Goal: Task Accomplishment & Management: Complete application form

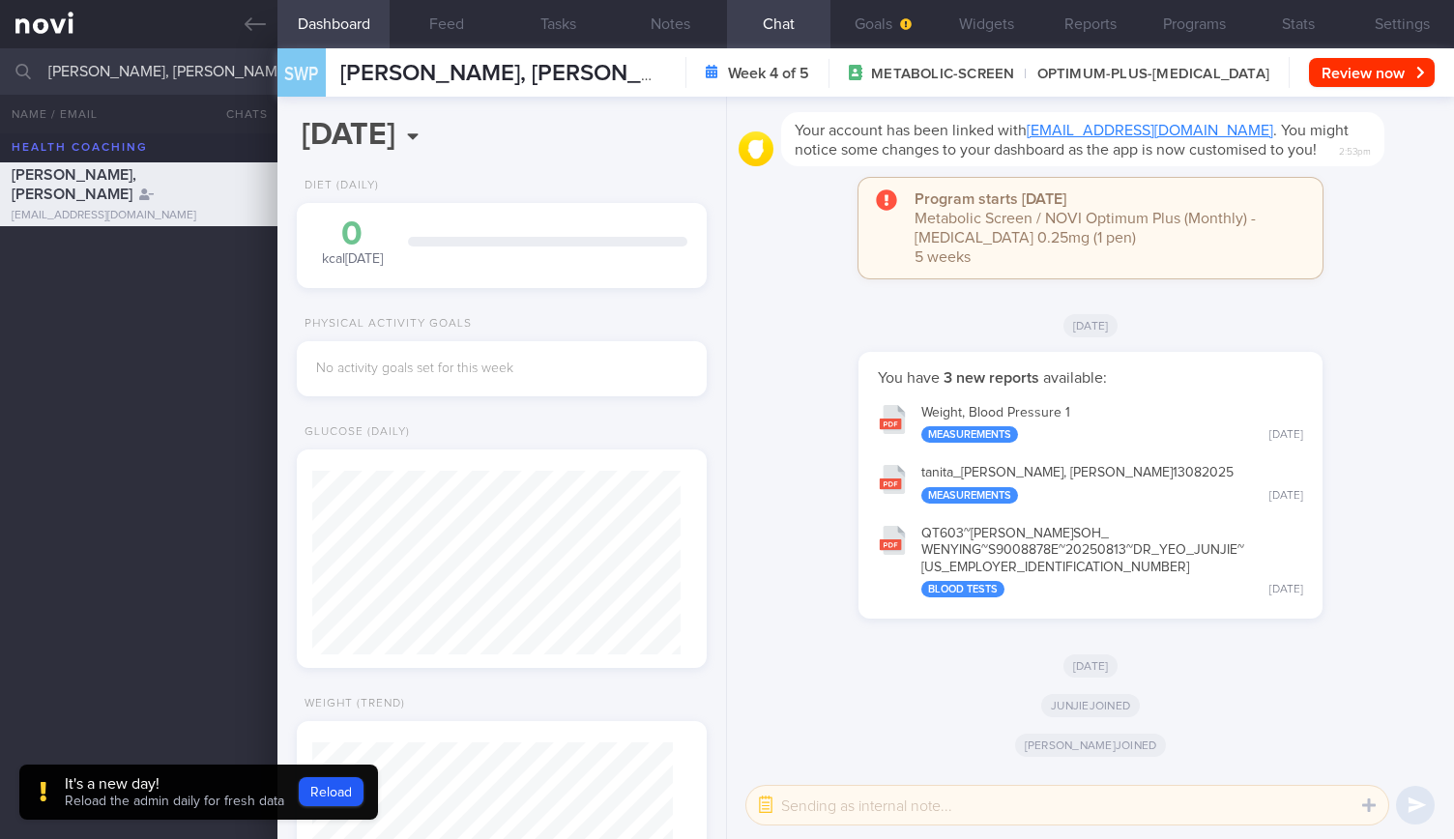
select select "8"
drag, startPoint x: 0, startPoint y: 0, endPoint x: 0, endPoint y: 82, distance: 82.1
click at [0, 82] on input "Soh Wenying, Phoebe" at bounding box center [727, 71] width 1454 height 46
type input "DAISY SO"
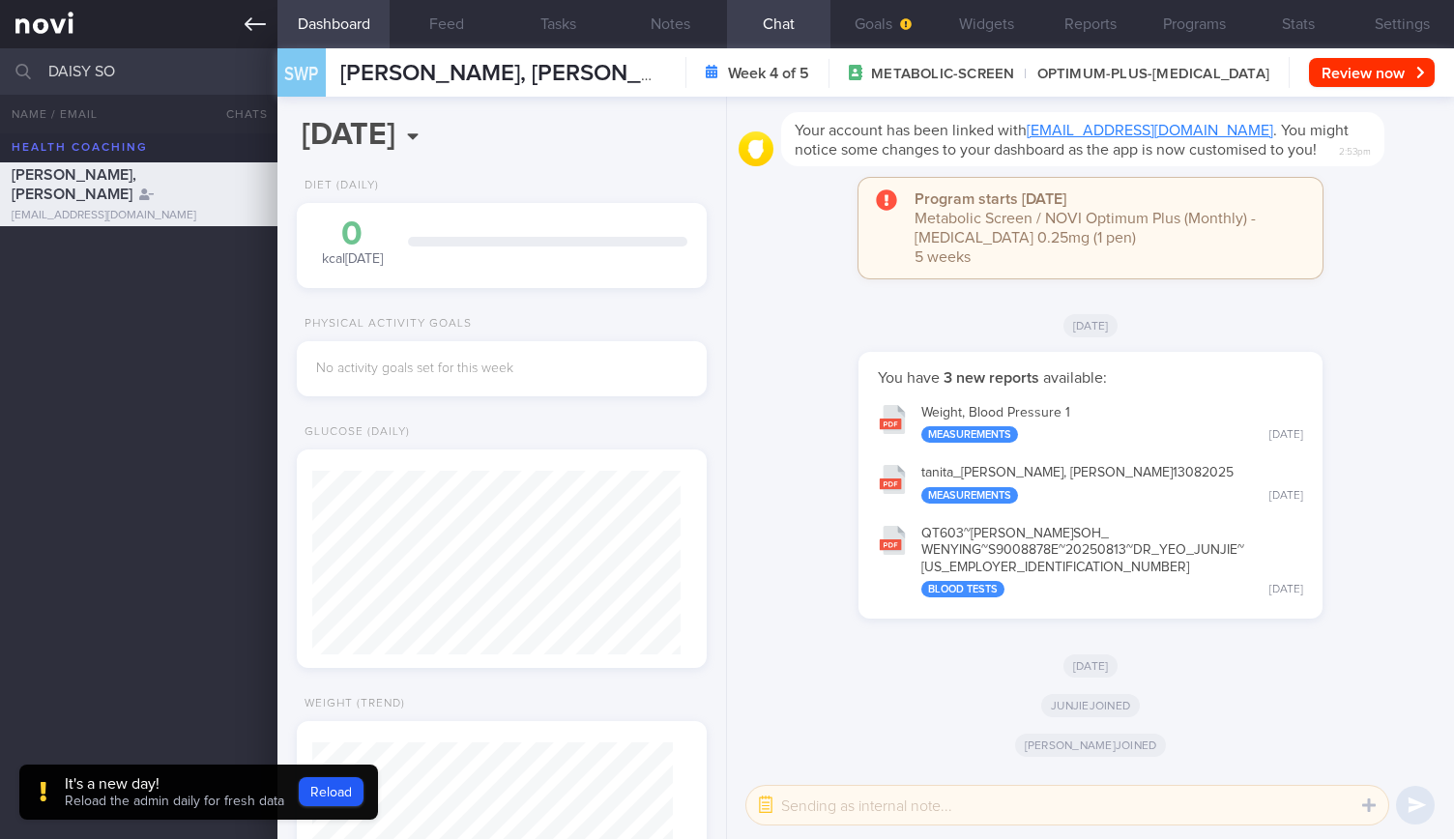
click at [238, 24] on link at bounding box center [138, 24] width 277 height 48
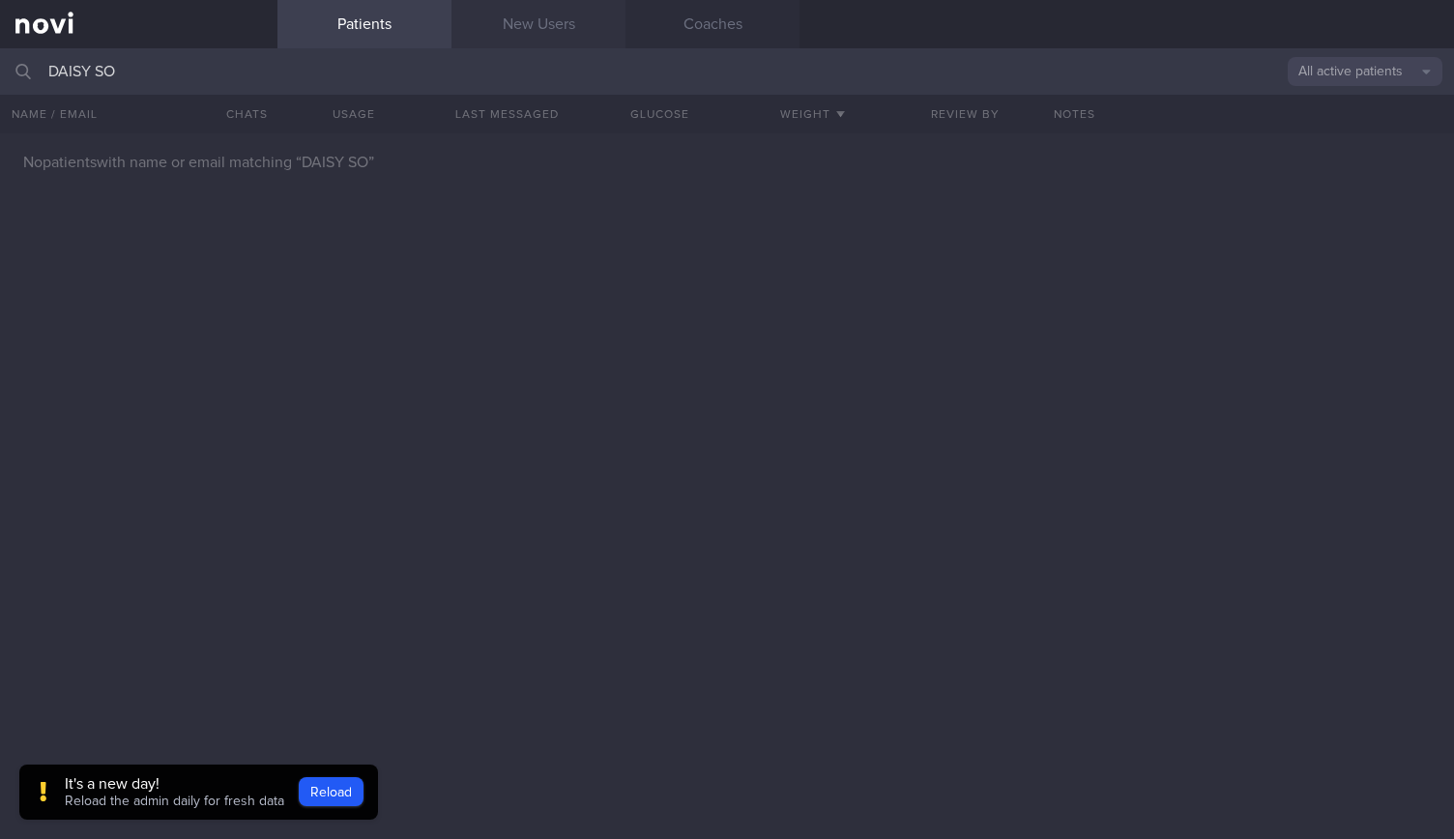
click at [528, 28] on link "New Users" at bounding box center [538, 24] width 174 height 48
click at [497, 9] on link "New Users" at bounding box center [538, 24] width 174 height 48
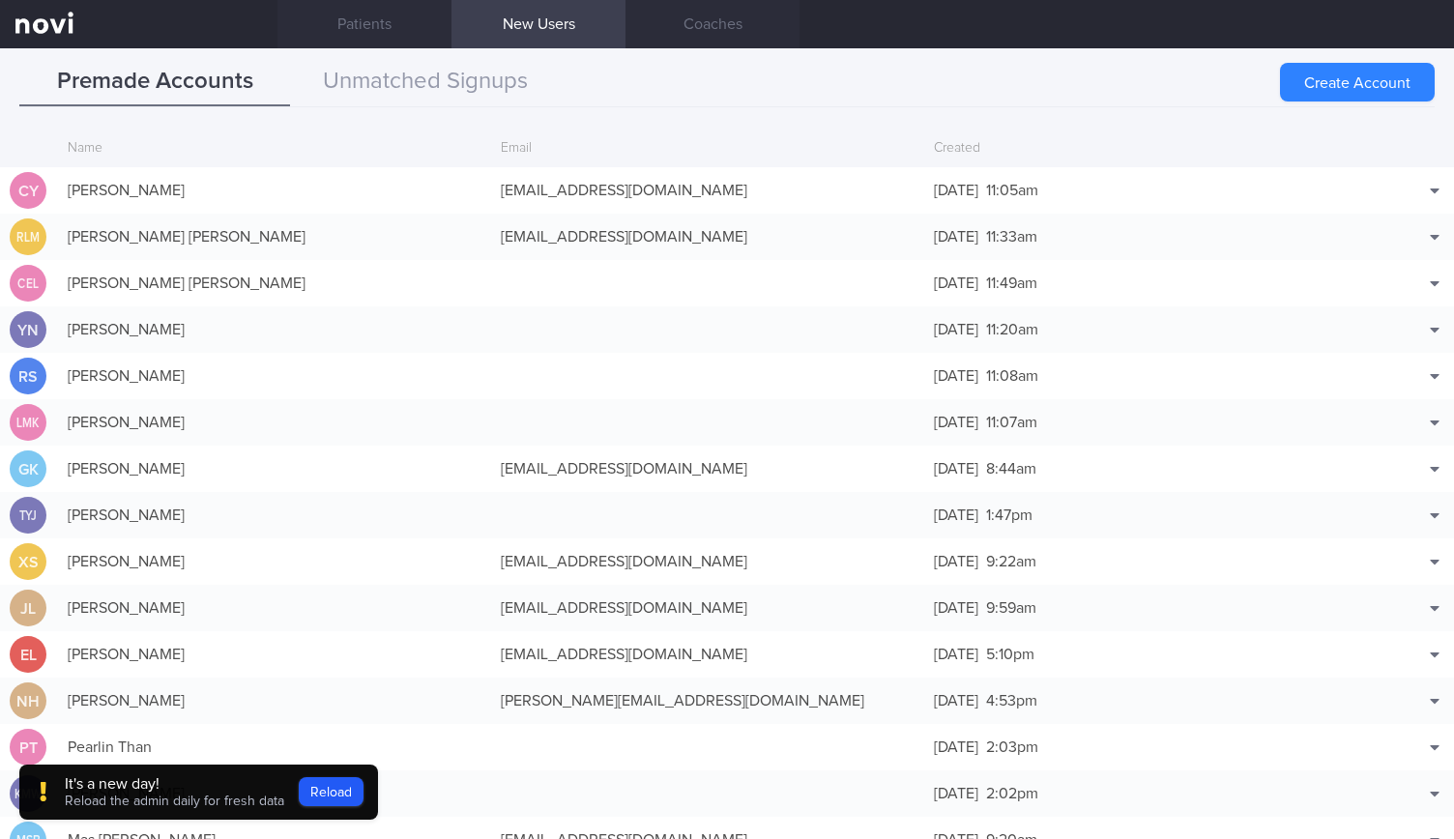
click at [463, 55] on div "Premade Accounts Unmatched Signups Create Account Name Email Created CY Chloe Y…" at bounding box center [727, 443] width 1454 height 791
click at [452, 72] on button "Unmatched Signups" at bounding box center [425, 82] width 271 height 48
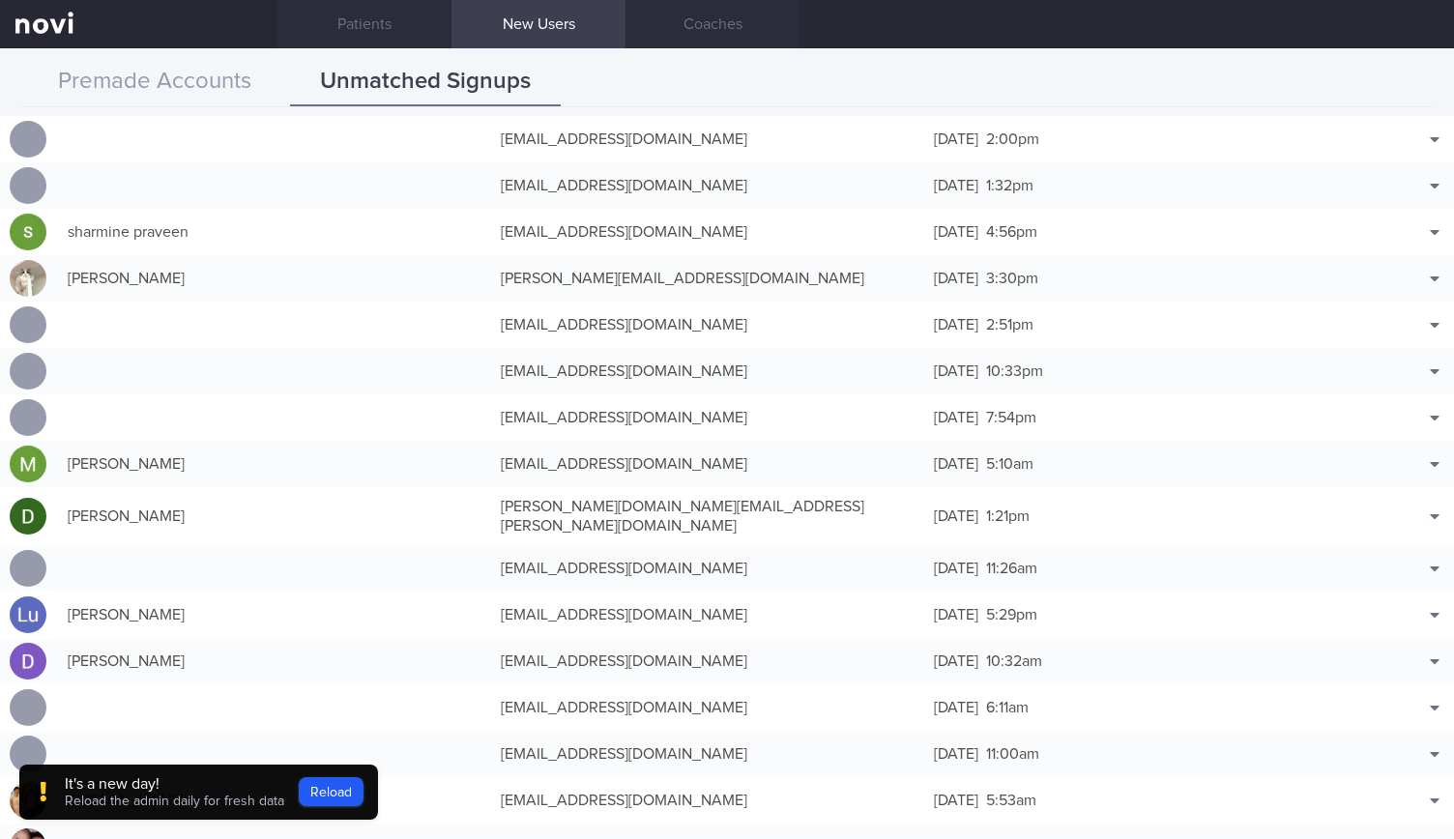
scroll to position [14191, 0]
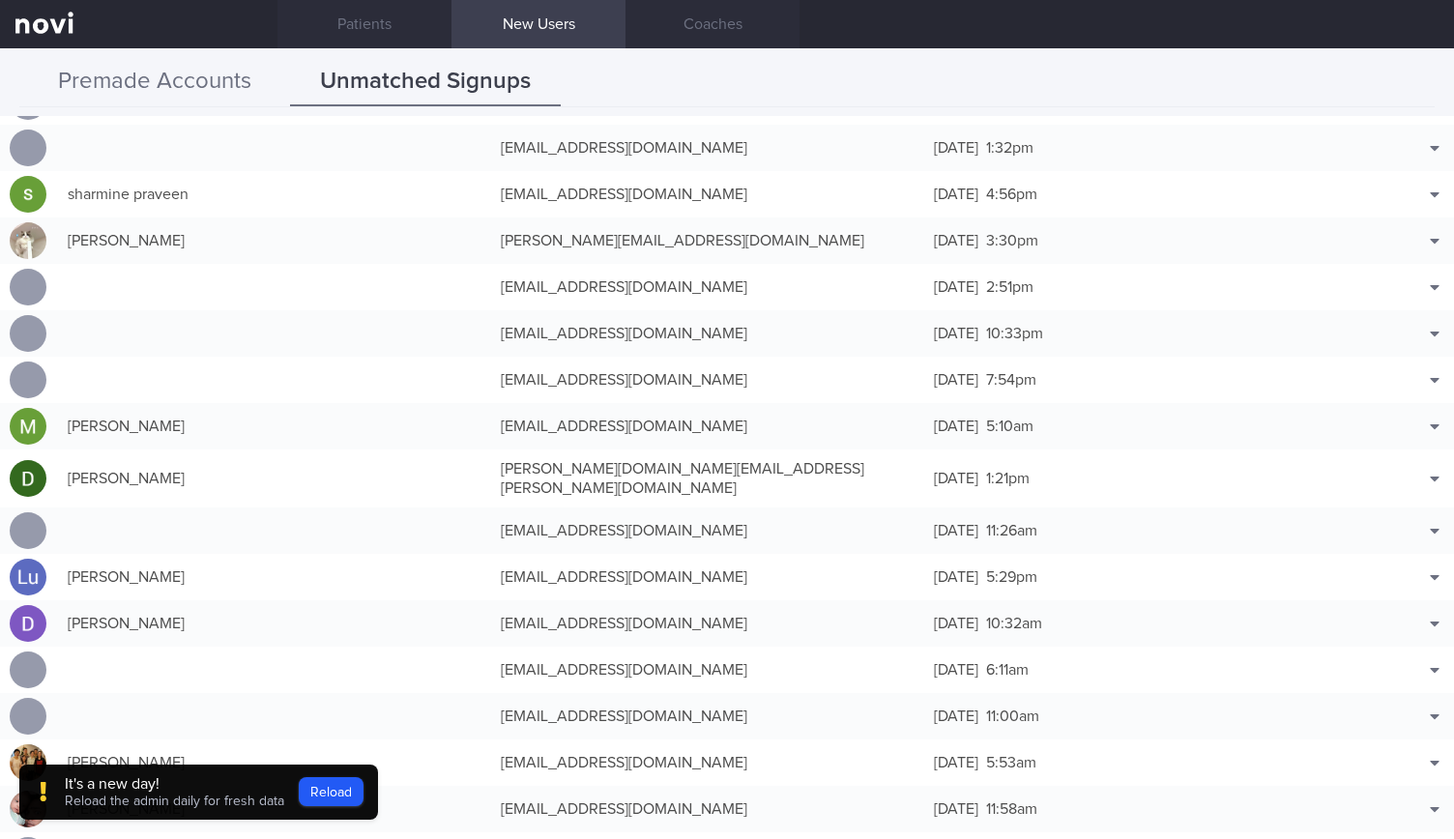
click at [216, 69] on button "Premade Accounts" at bounding box center [154, 82] width 271 height 48
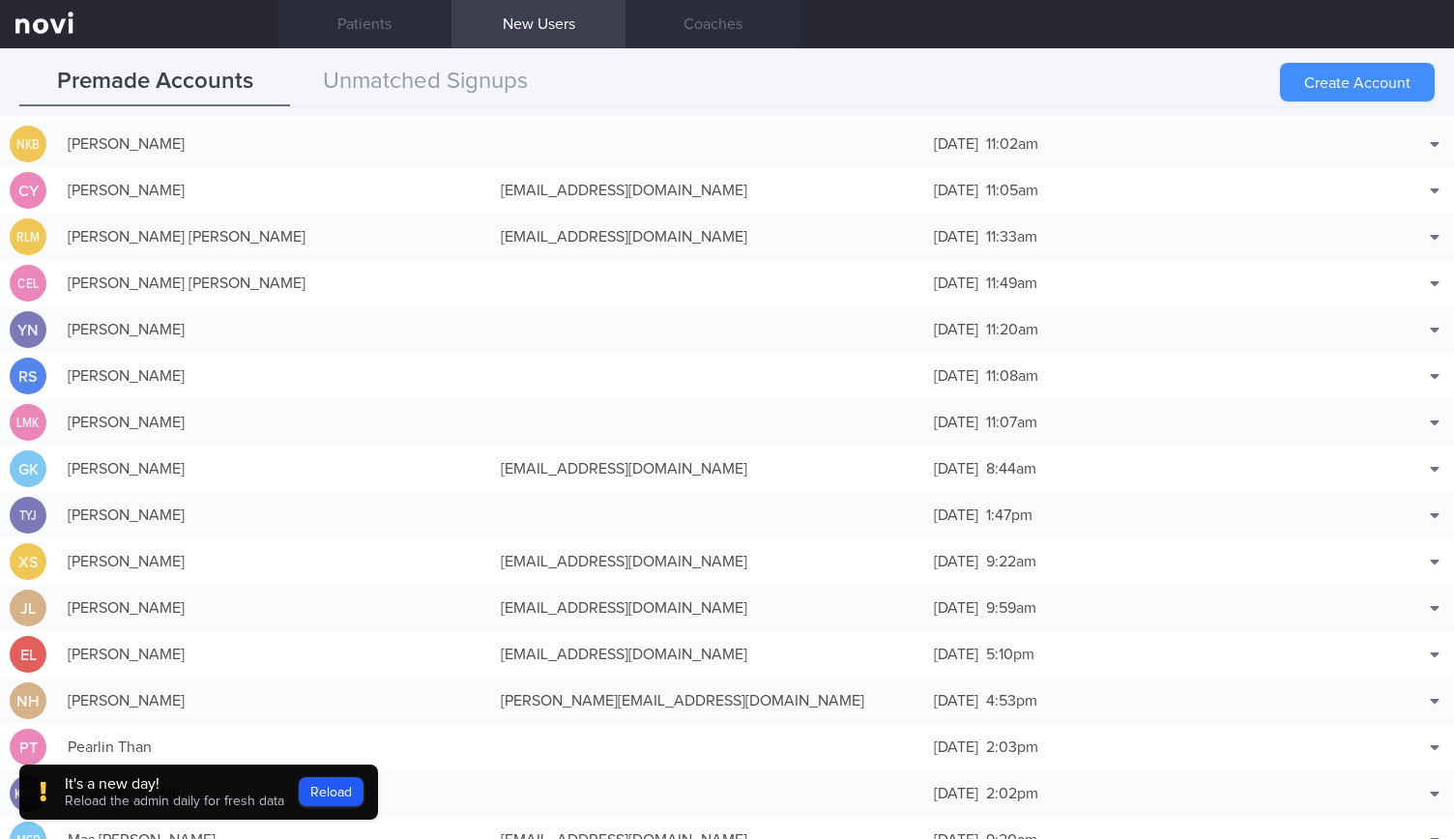
click at [1301, 83] on button "Create Account" at bounding box center [1357, 82] width 155 height 39
click at [1327, 94] on div "Create Account" at bounding box center [1357, 82] width 155 height 39
click at [1371, 81] on div "Create Account" at bounding box center [1357, 82] width 155 height 39
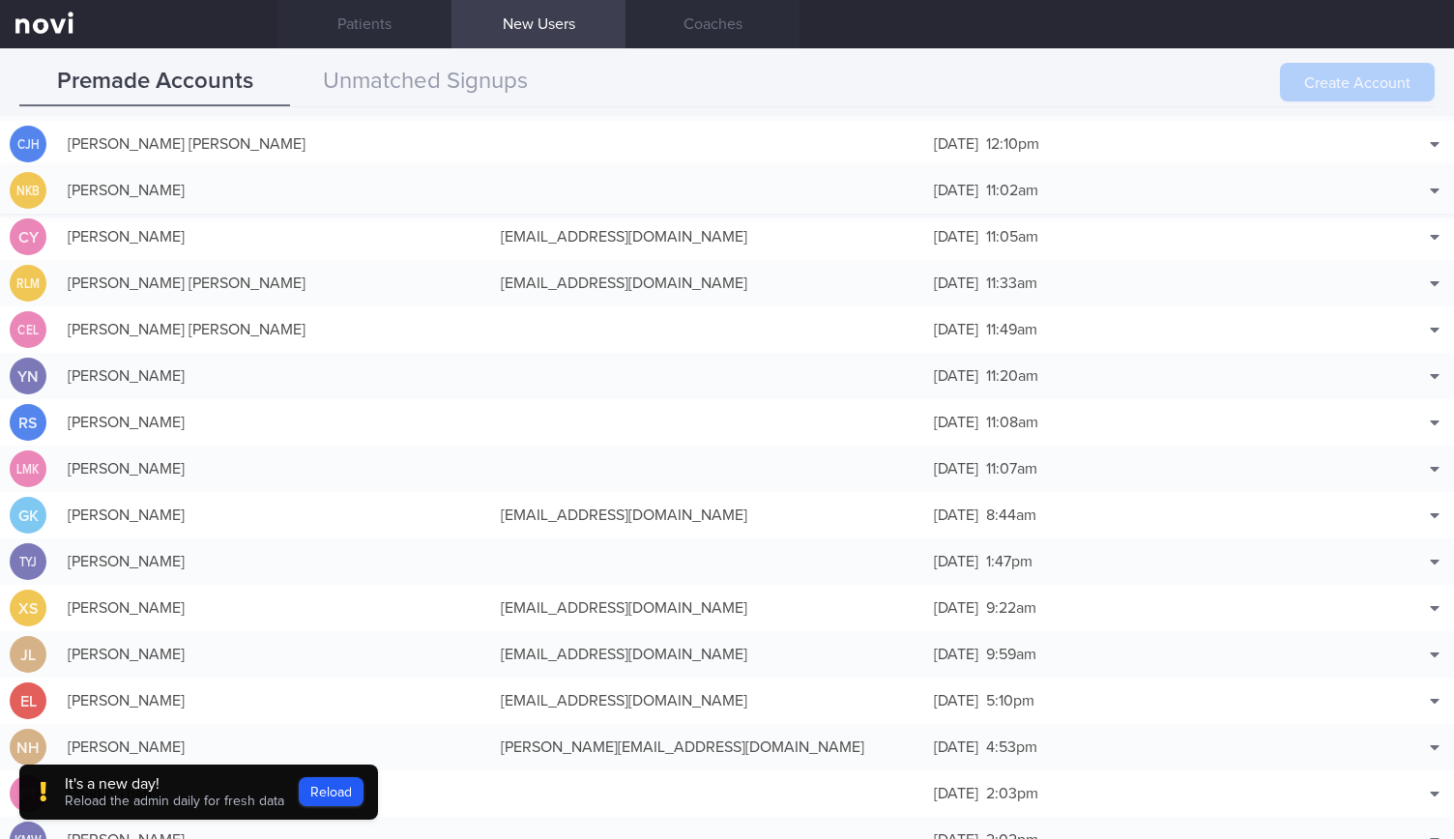
scroll to position [464, 0]
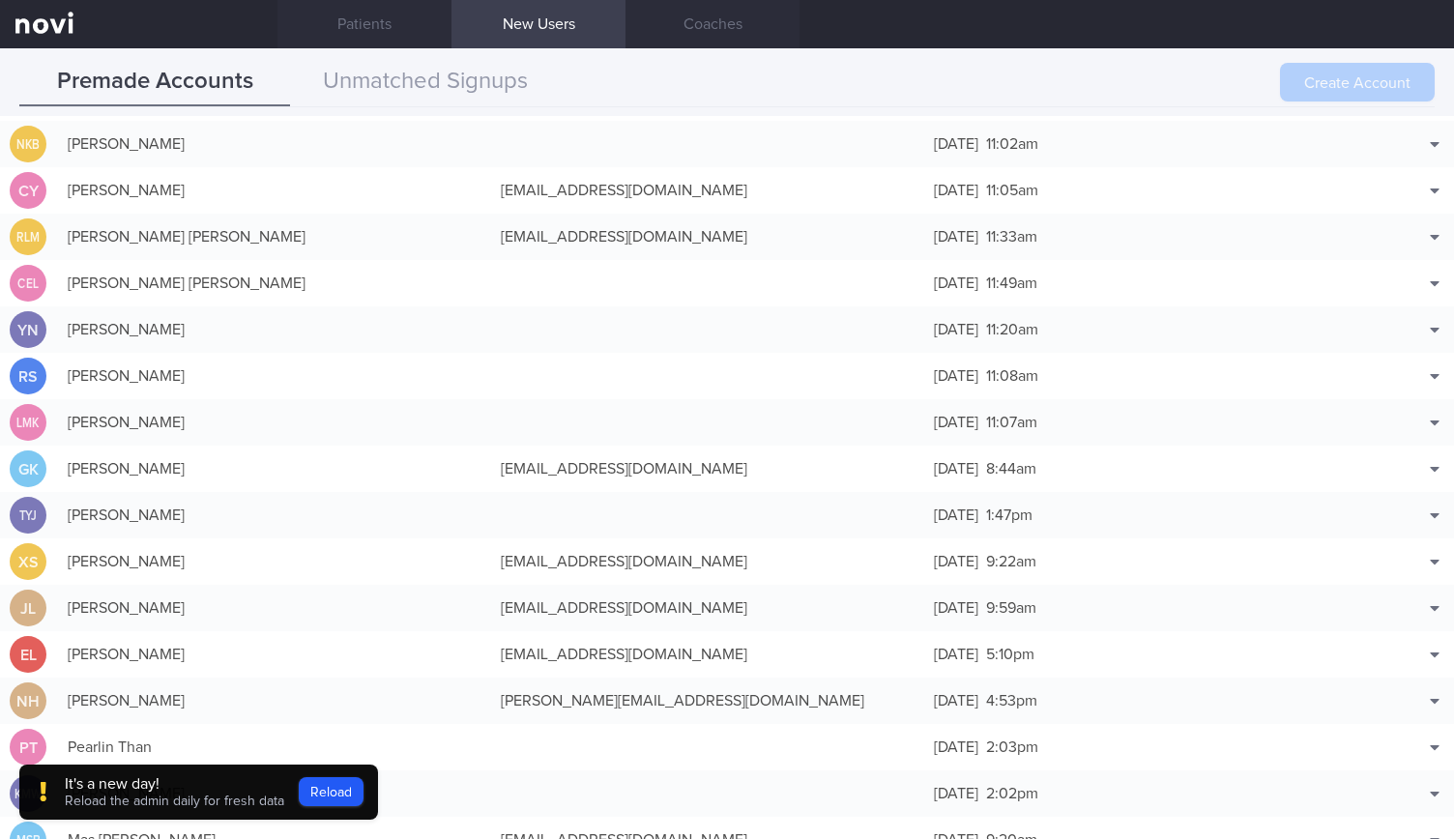
click at [371, 778] on div "It's a new day! Reload the admin daily for fresh data Reload" at bounding box center [198, 792] width 359 height 56
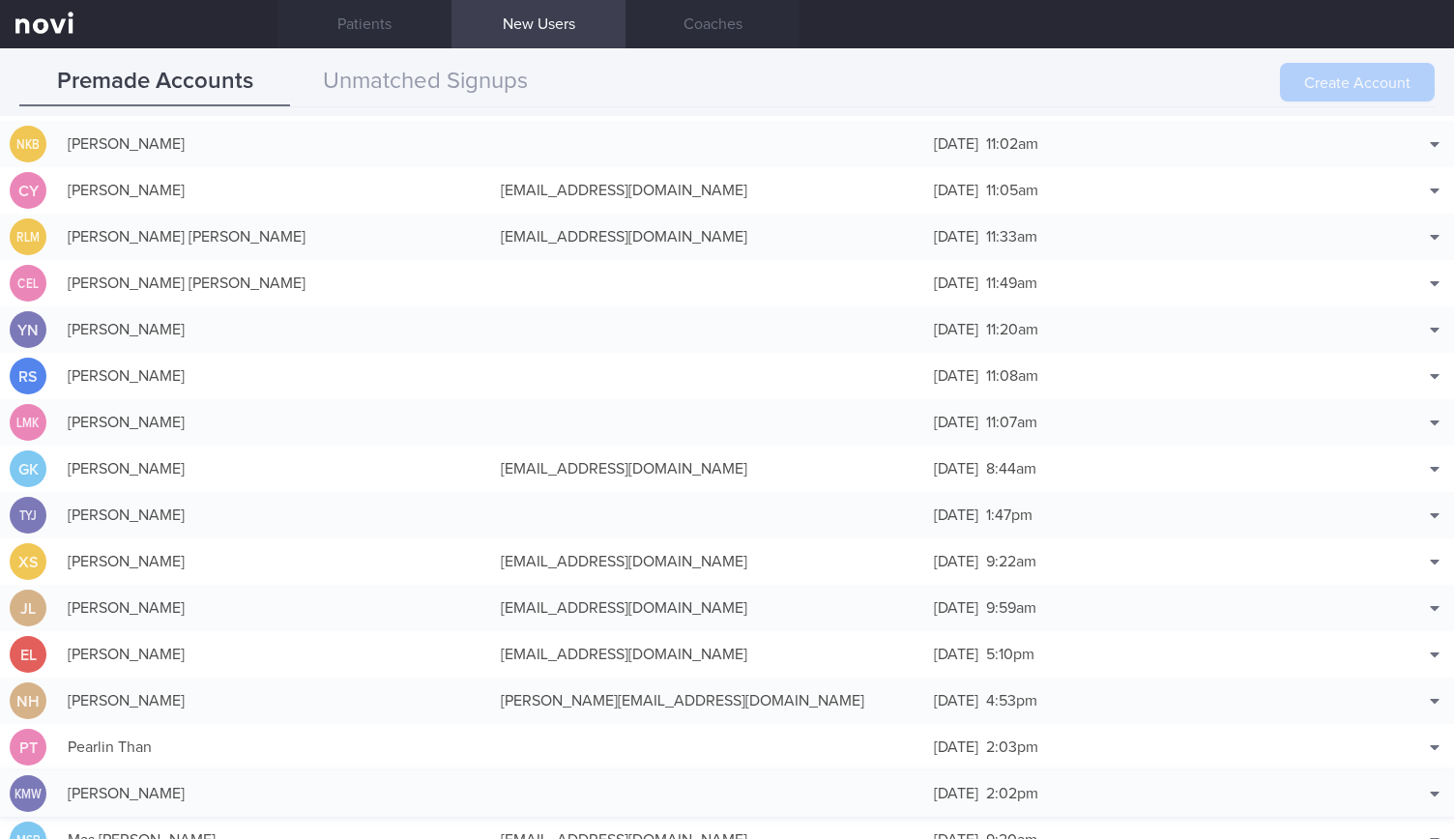
click at [333, 784] on div "Ka Ming Wong" at bounding box center [274, 793] width 433 height 39
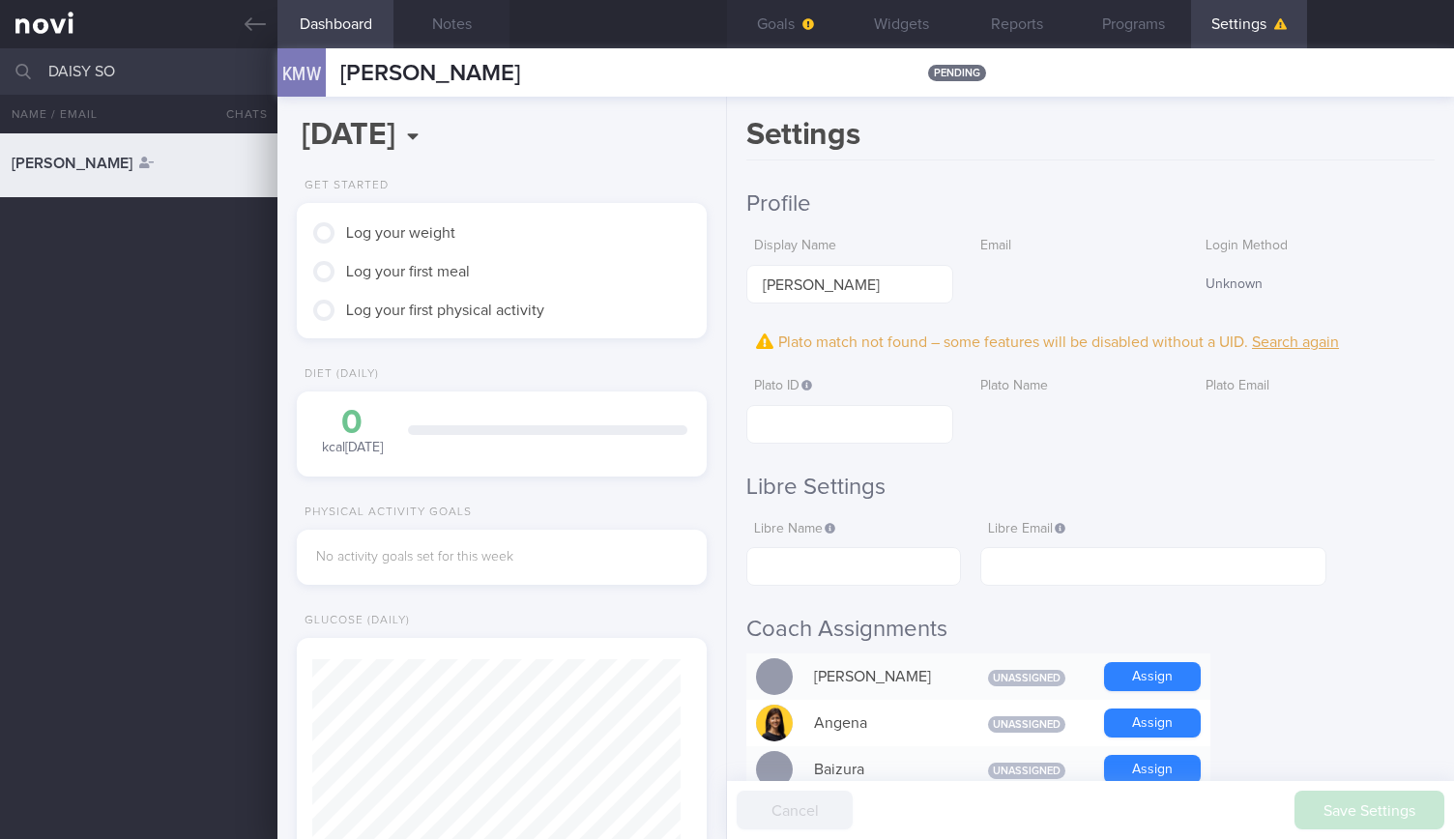
scroll to position [180, 360]
click at [275, 14] on link at bounding box center [138, 24] width 277 height 48
click at [265, 14] on icon at bounding box center [255, 24] width 21 height 21
click at [246, 22] on icon at bounding box center [255, 24] width 21 height 14
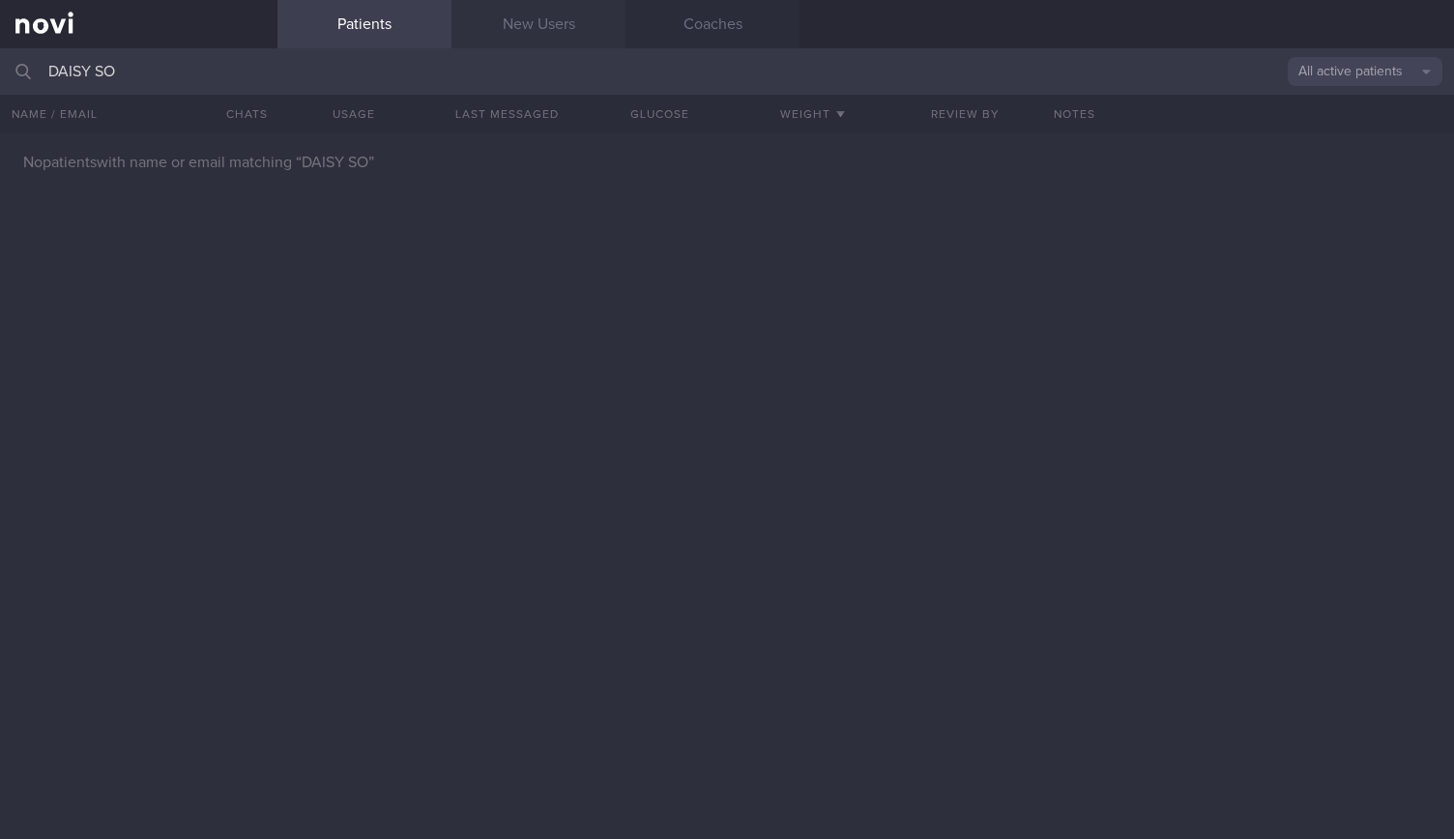
click at [484, 25] on link "New Users" at bounding box center [538, 24] width 174 height 48
click at [489, 14] on link "New Users" at bounding box center [538, 24] width 174 height 48
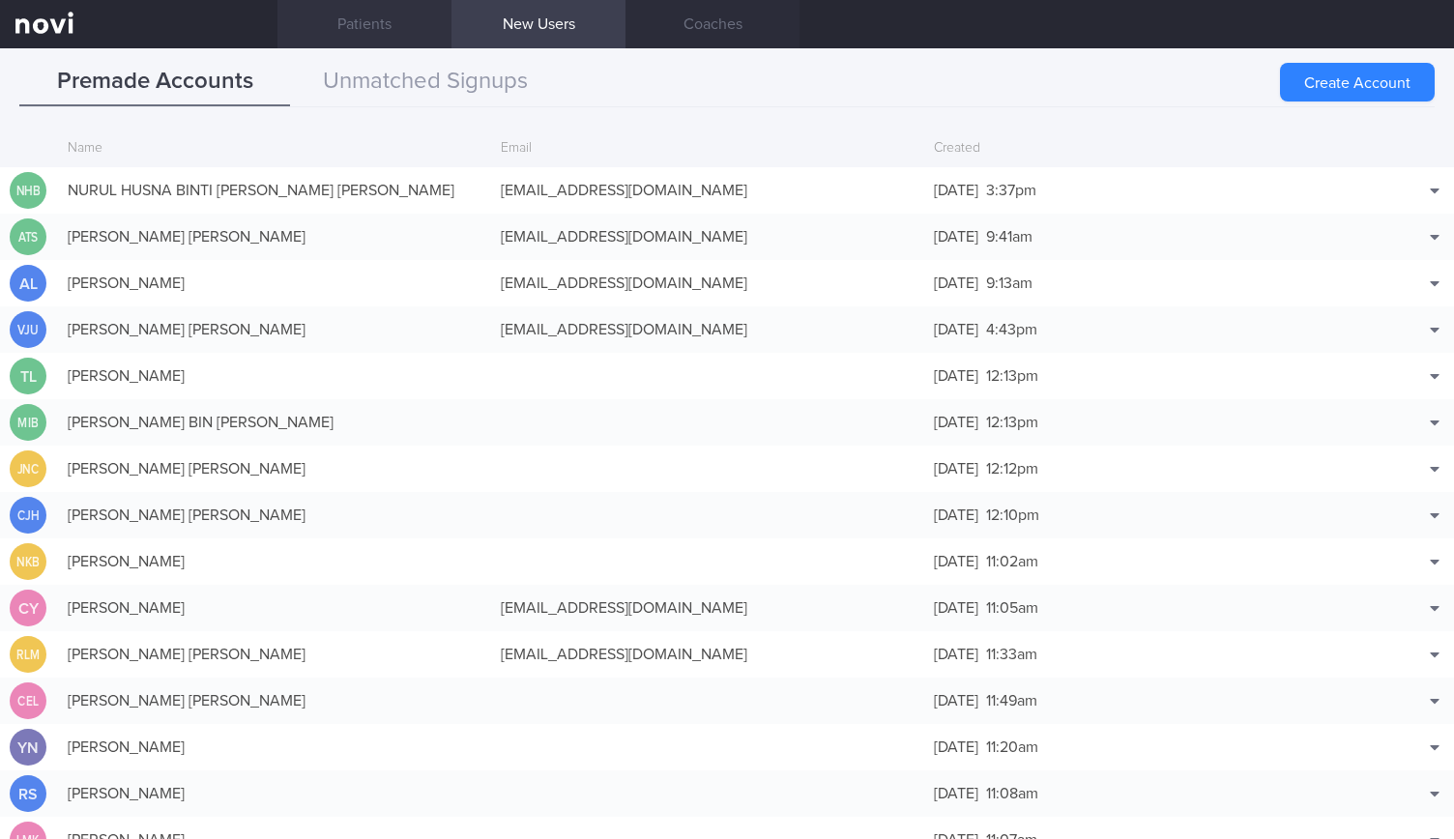
click at [435, 18] on link "Patients" at bounding box center [364, 24] width 174 height 48
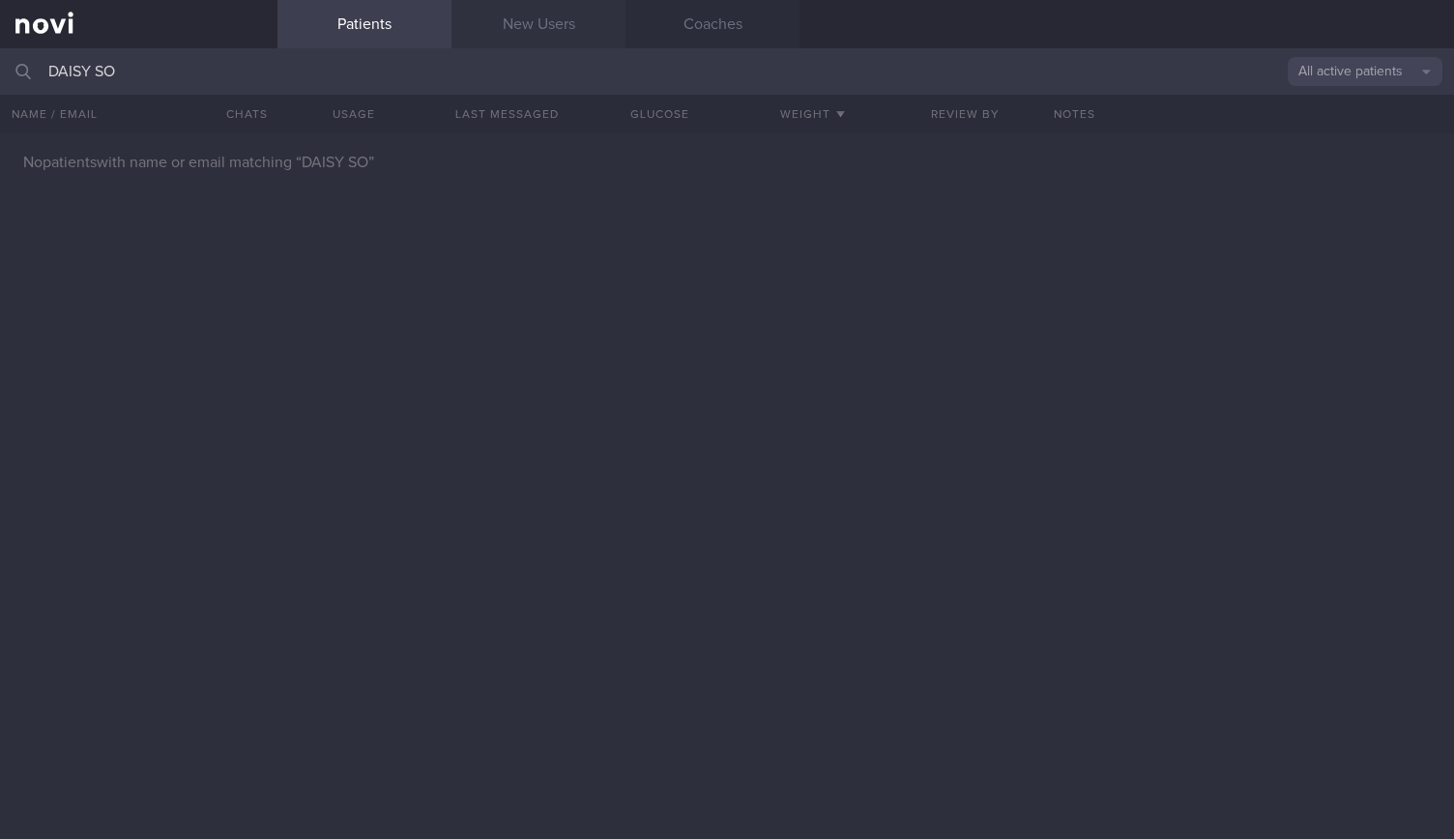
click at [532, 11] on link "New Users" at bounding box center [538, 24] width 174 height 48
click at [521, 37] on link "New Users" at bounding box center [538, 24] width 174 height 48
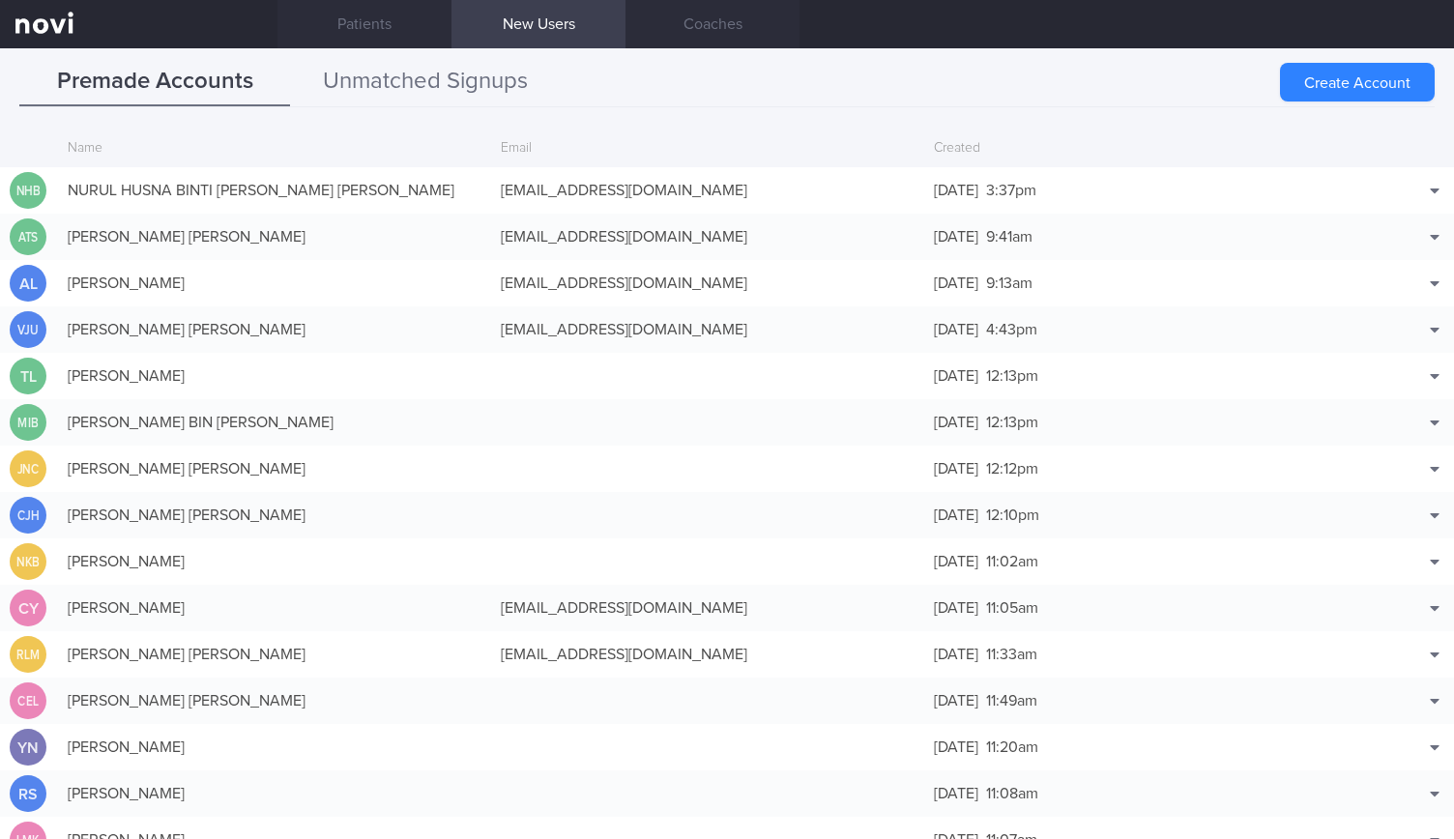
click at [503, 78] on button "Unmatched Signups" at bounding box center [425, 82] width 271 height 48
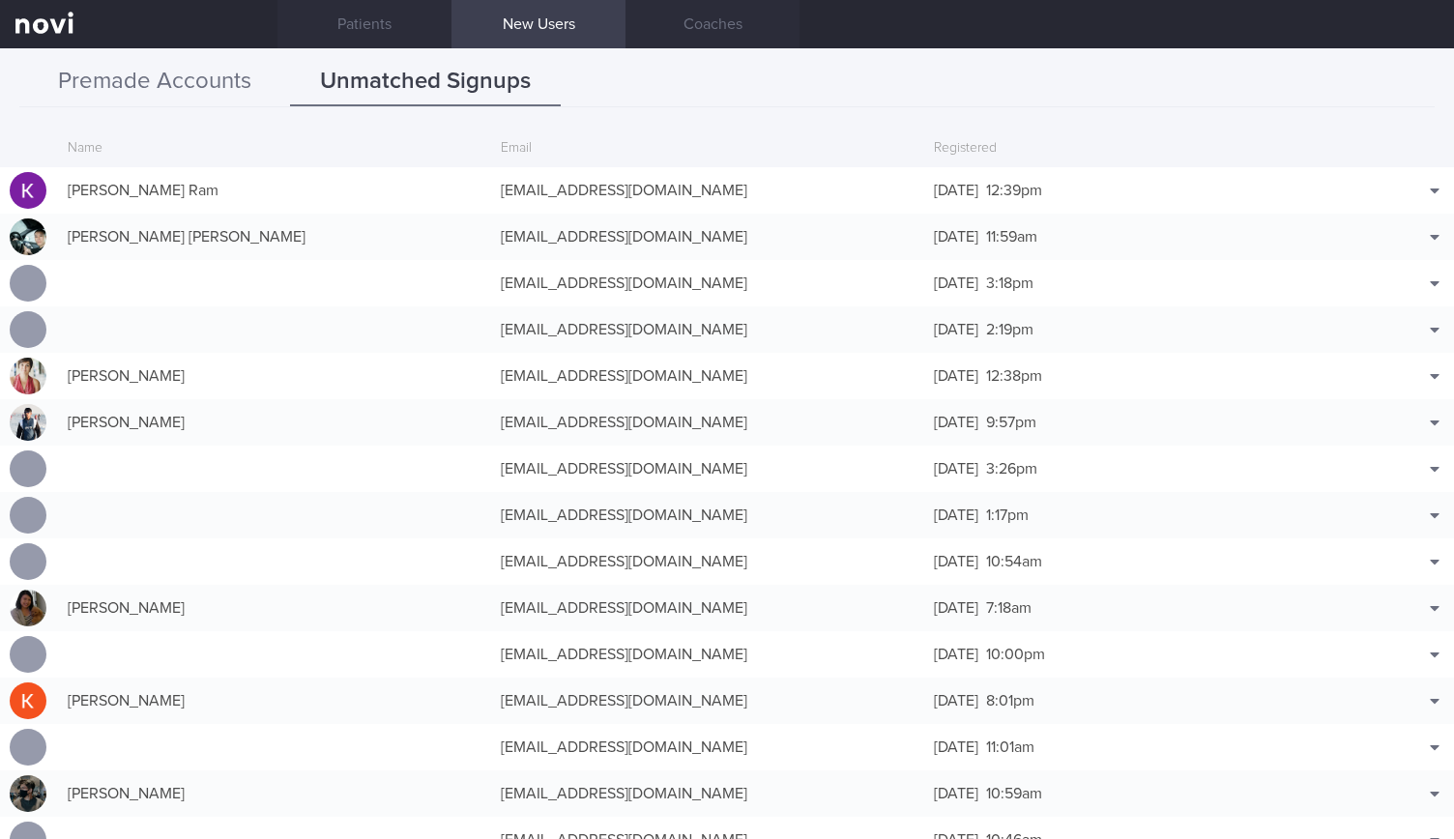
click at [268, 74] on button "Premade Accounts" at bounding box center [154, 82] width 271 height 48
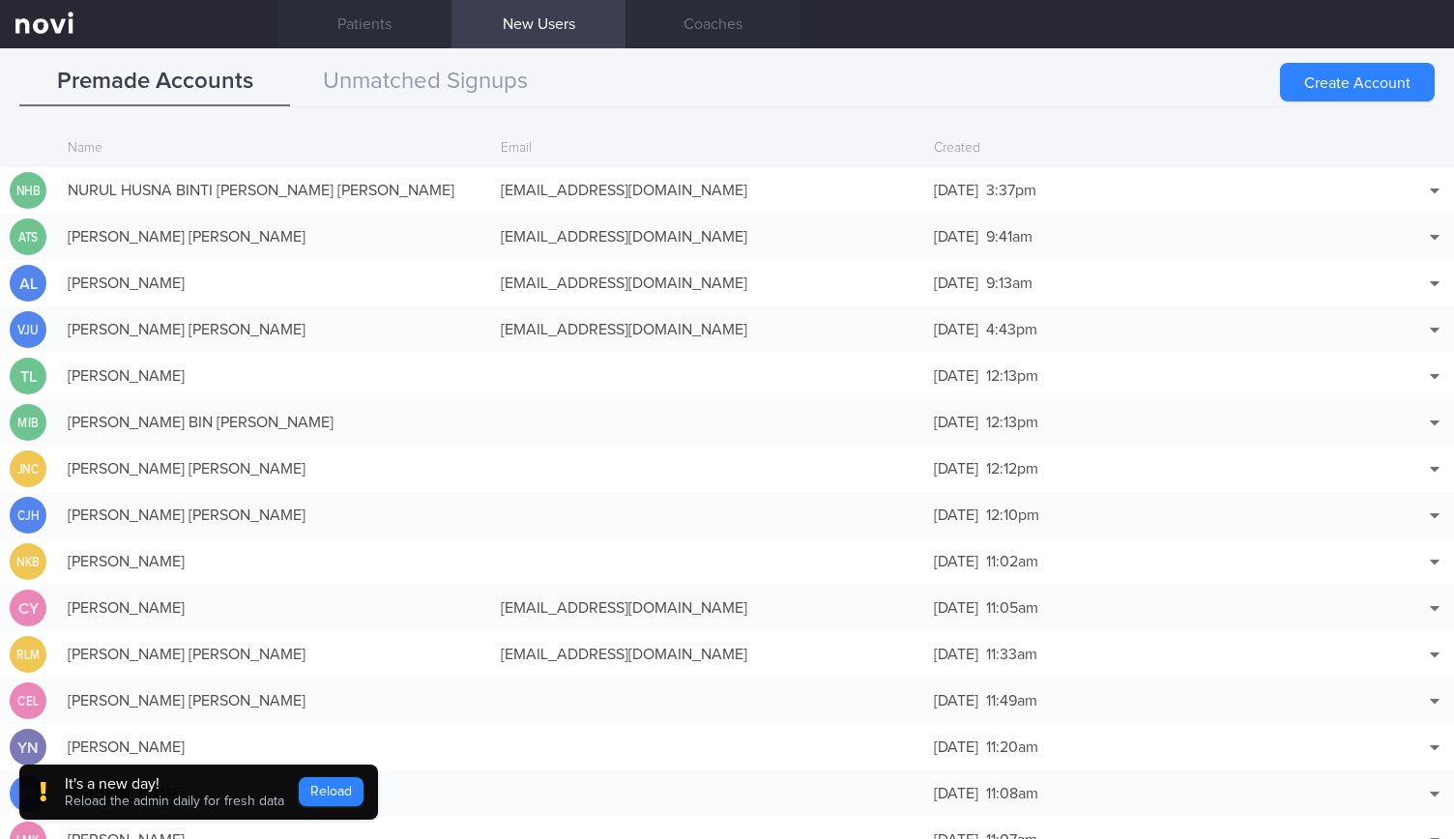
drag, startPoint x: 1324, startPoint y: 92, endPoint x: 344, endPoint y: 791, distance: 1203.6
click at [1324, 92] on button "Create Account" at bounding box center [1357, 82] width 155 height 39
click at [344, 791] on button "Reload" at bounding box center [331, 791] width 65 height 29
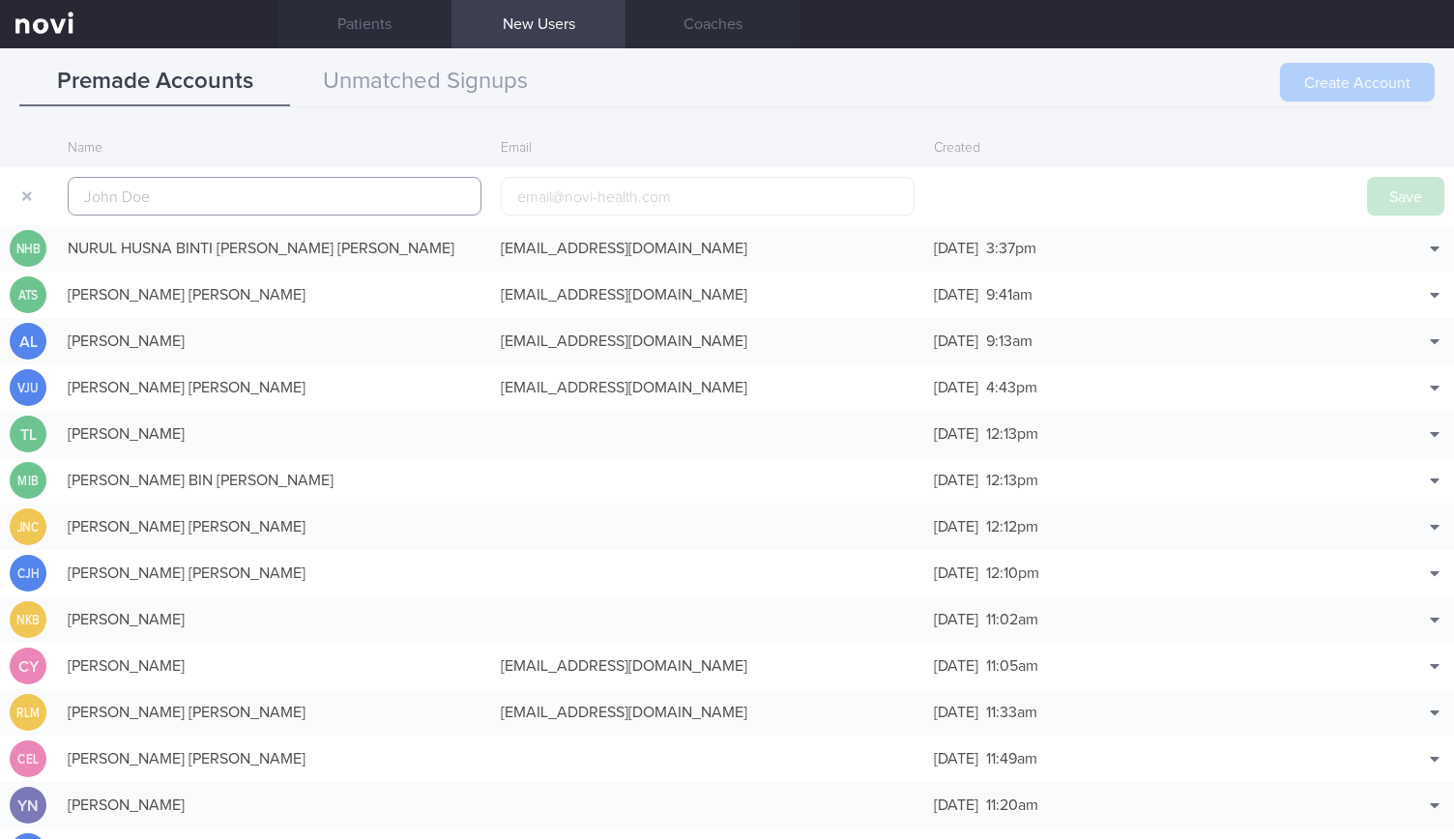
scroll to position [46, 0]
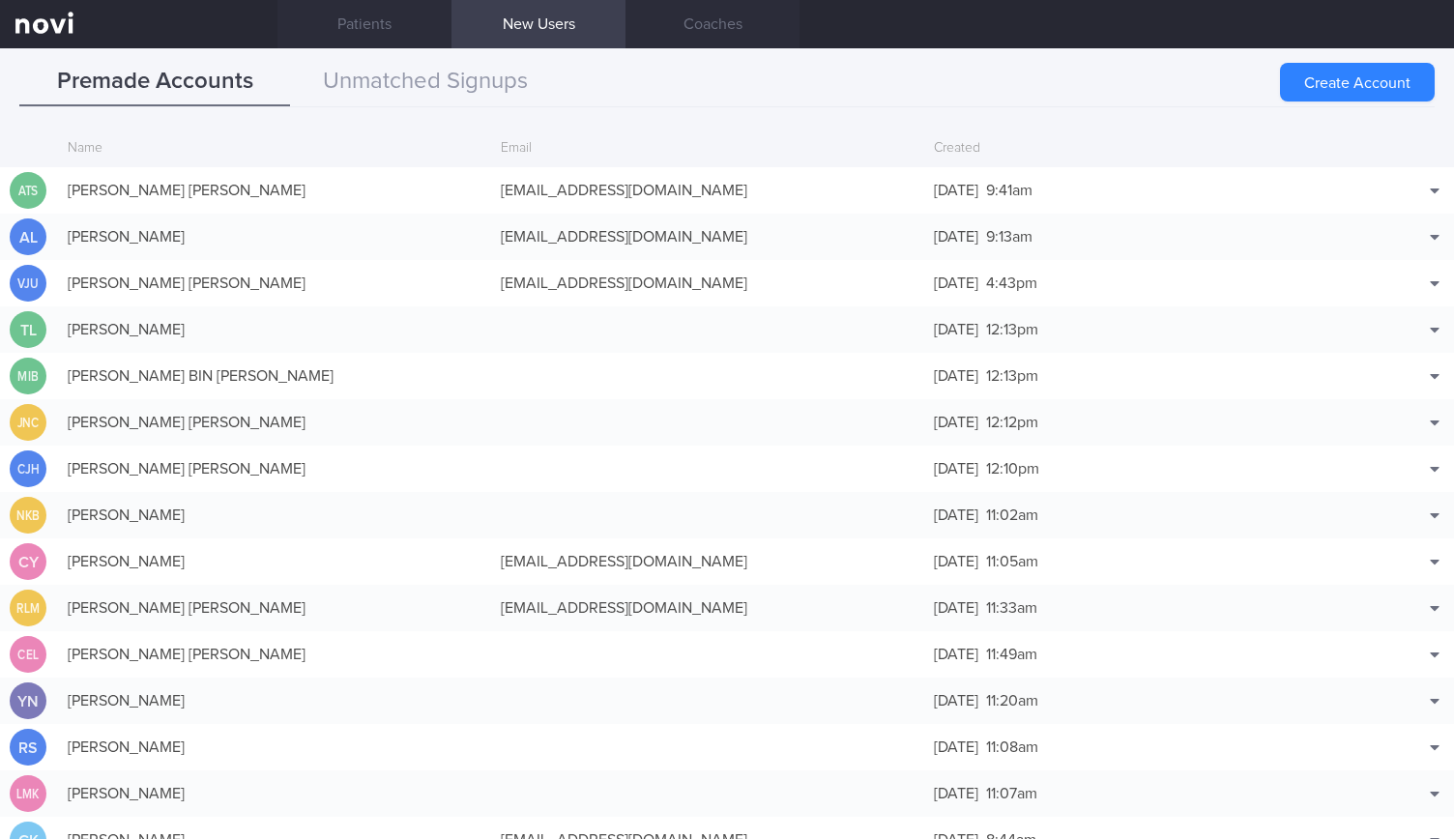
click at [1321, 90] on button "Create Account" at bounding box center [1357, 82] width 155 height 39
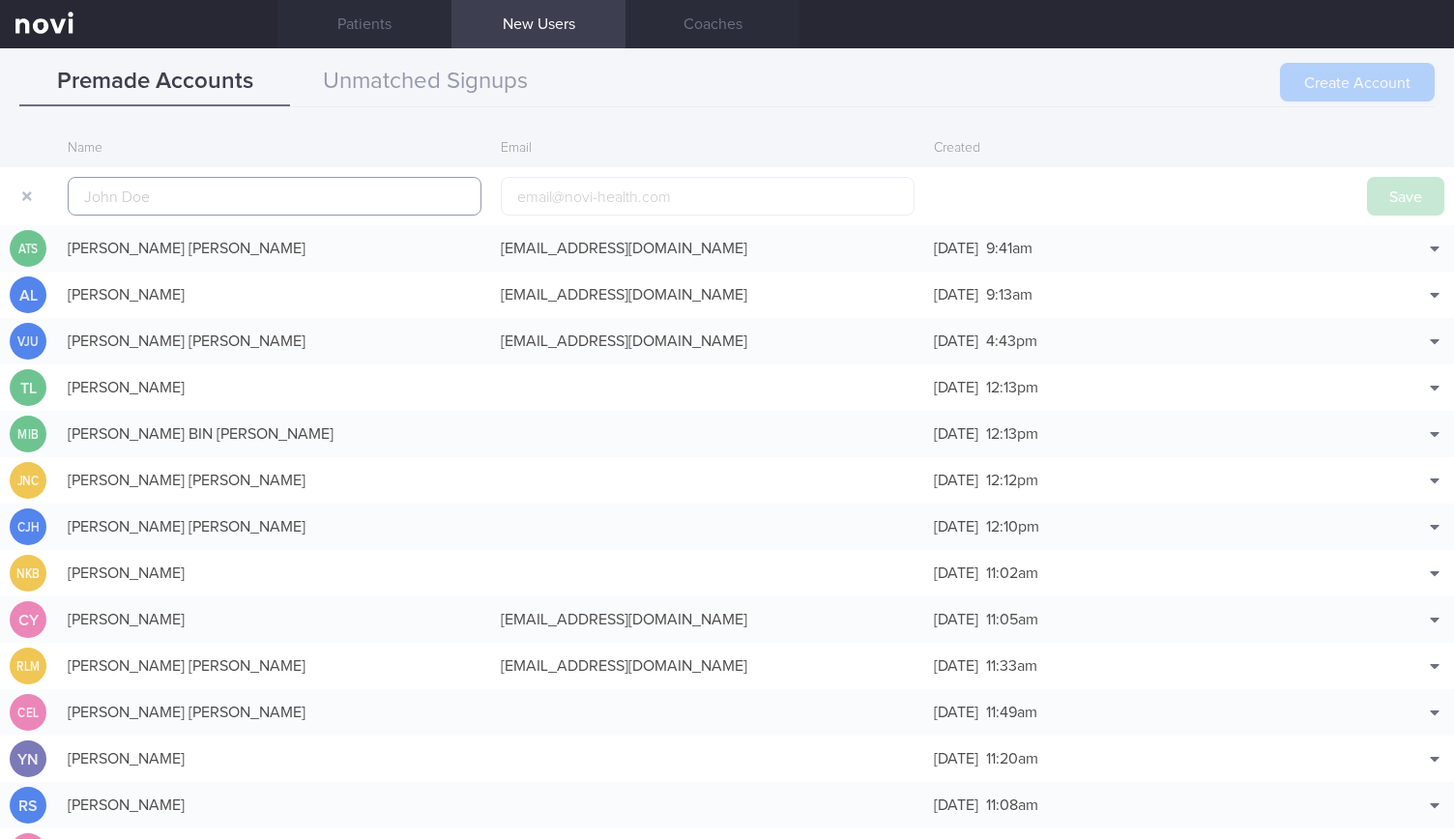
scroll to position [46, 0]
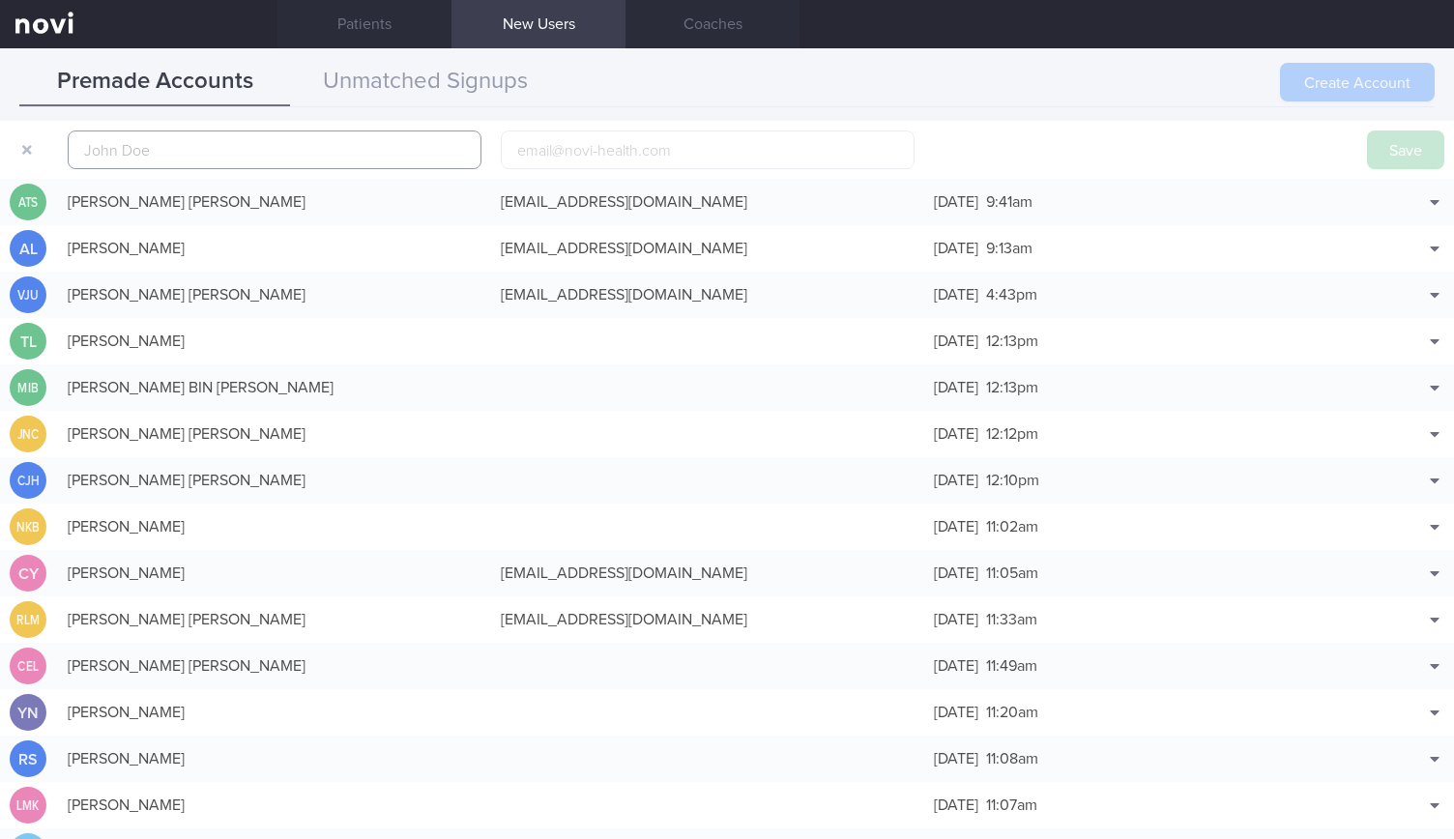
click at [371, 157] on input "text" at bounding box center [275, 149] width 414 height 39
paste input "SO DAISY"
type input "SO DAISY"
click at [544, 140] on input "email" at bounding box center [708, 149] width 414 height 39
paste input "[EMAIL_ADDRESS][DOMAIN_NAME]"
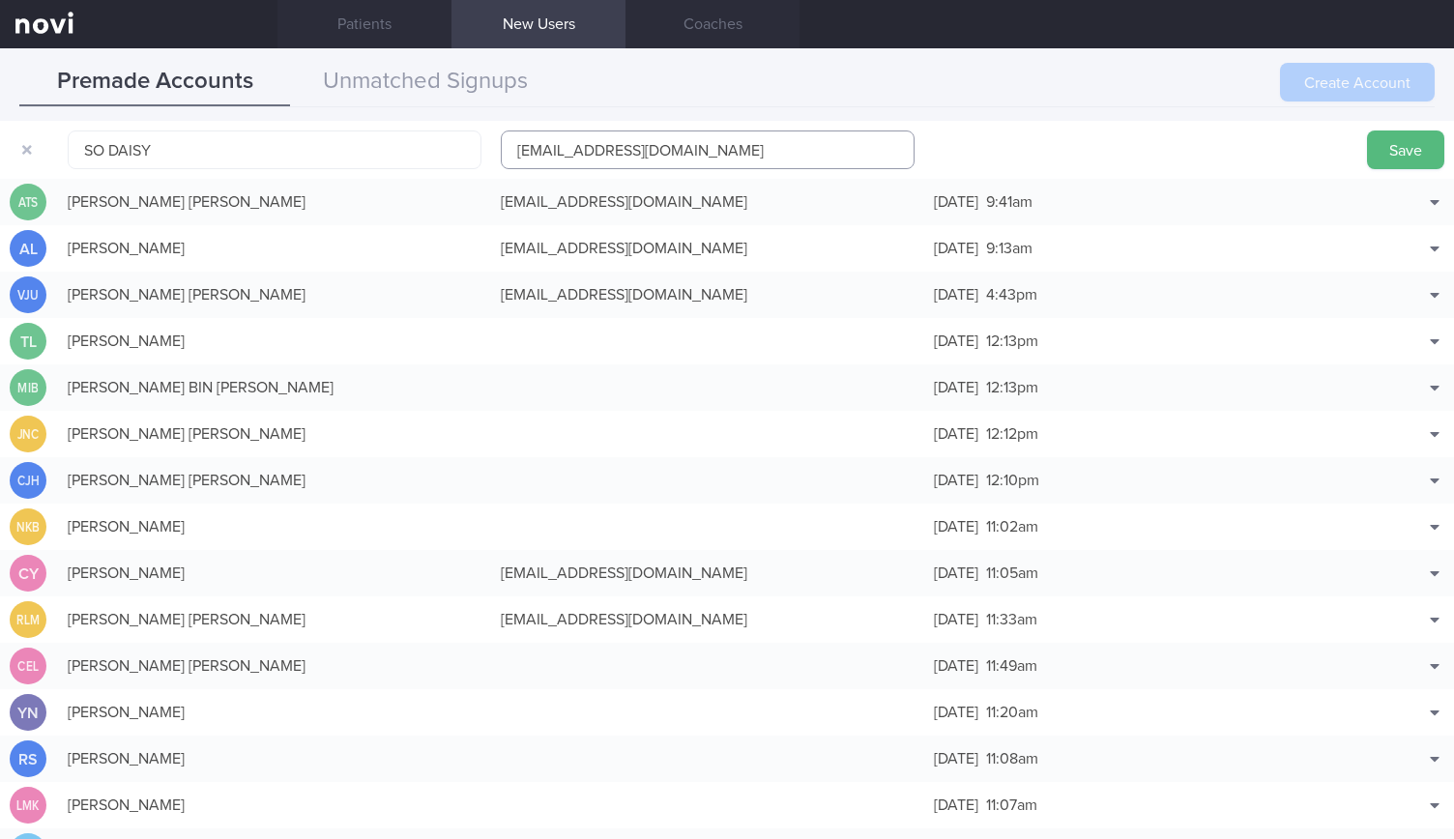
click at [506, 154] on input "[EMAIL_ADDRESS][DOMAIN_NAME]" at bounding box center [708, 149] width 414 height 39
type input "1daisy_uy33@yahoo.com"
click at [1396, 129] on div "Save" at bounding box center [1405, 150] width 97 height 58
click at [1391, 150] on button "Save" at bounding box center [1405, 149] width 77 height 39
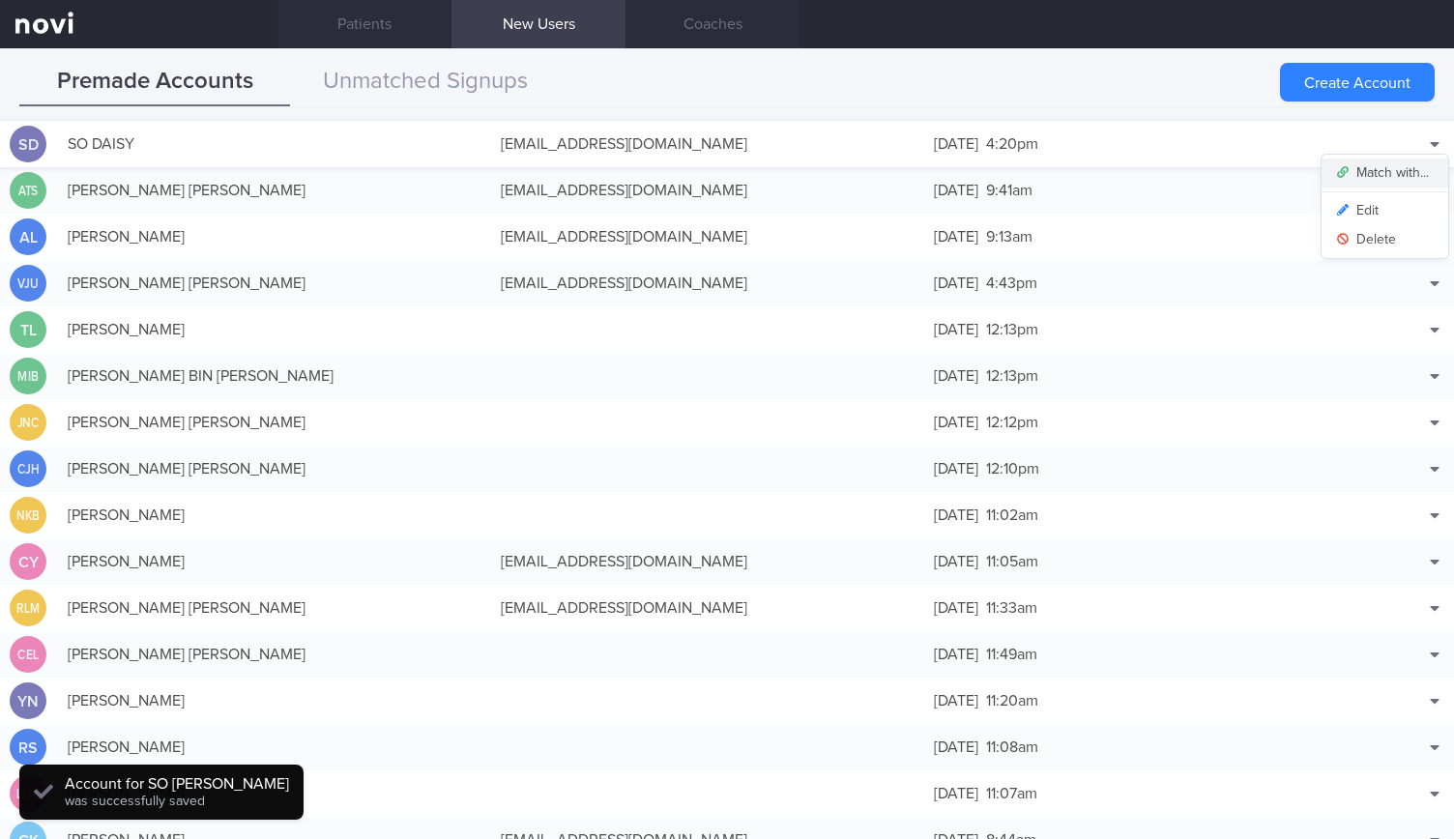
click at [1387, 161] on button "Match with..." at bounding box center [1384, 172] width 127 height 29
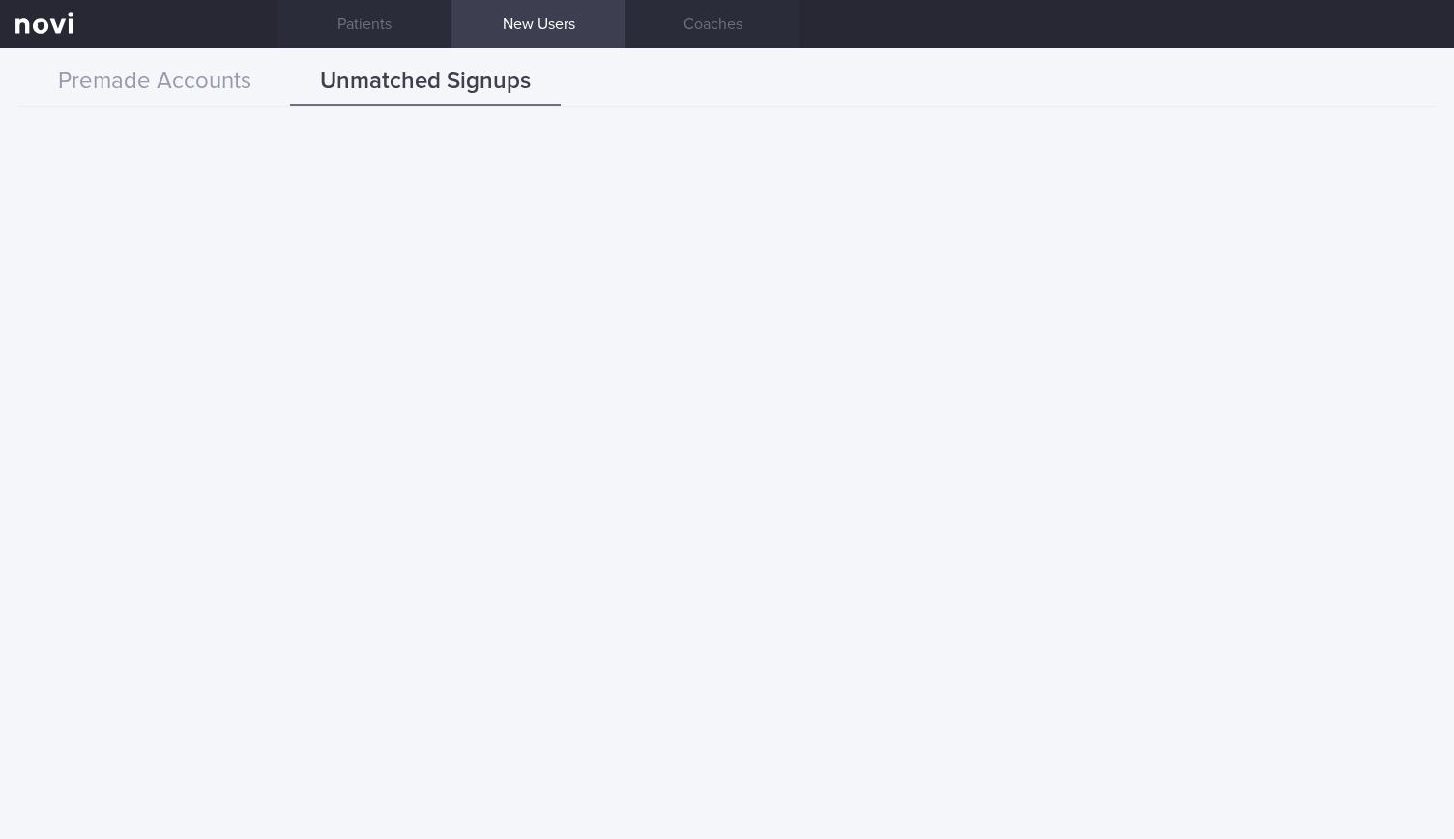
scroll to position [13713, 0]
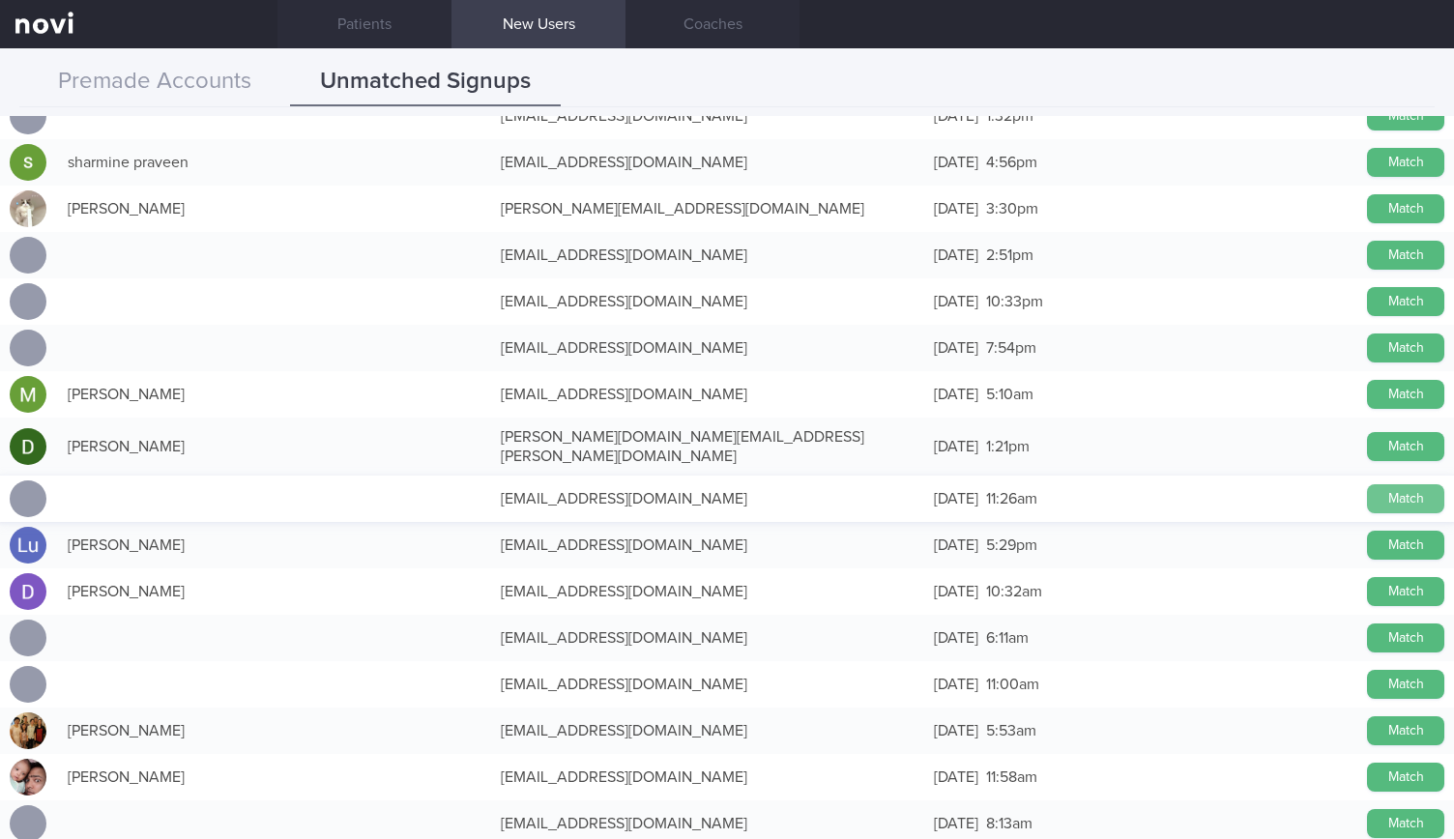
click at [1382, 484] on button "Match" at bounding box center [1405, 498] width 77 height 29
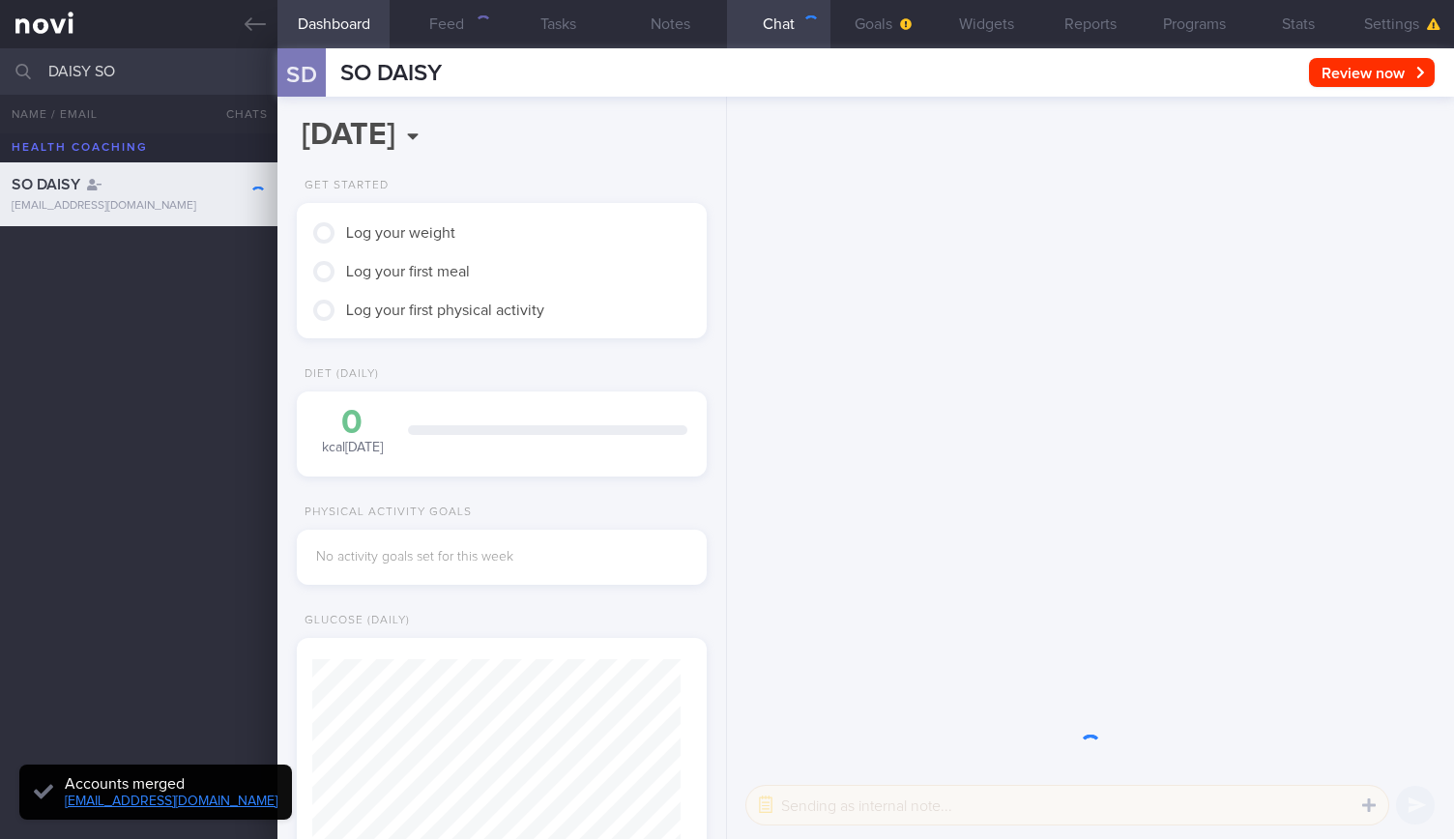
scroll to position [180, 360]
click at [1399, 24] on button "Settings" at bounding box center [1401, 24] width 103 height 48
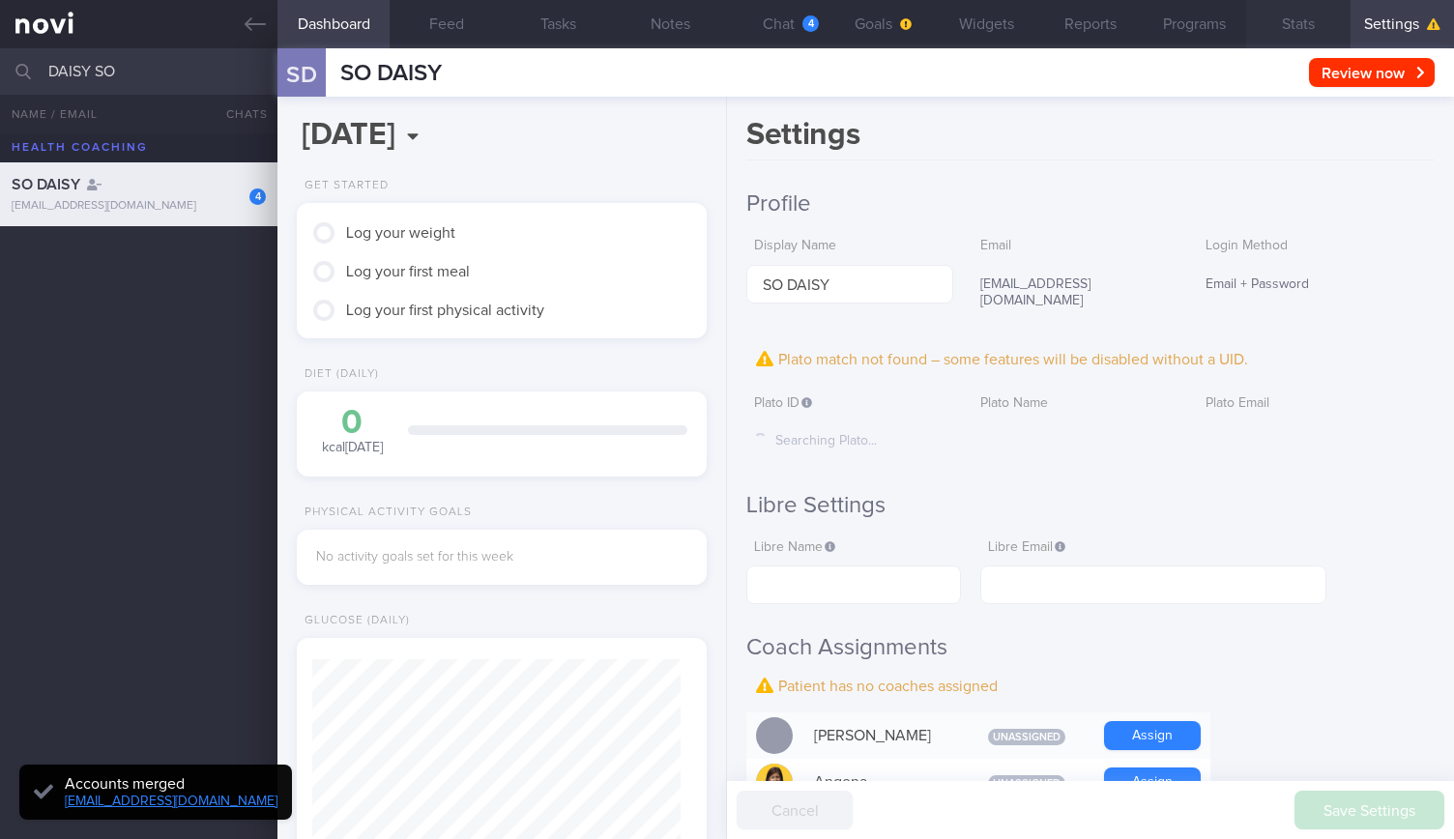
scroll to position [-169, 0]
click at [824, 42] on button "Chat 4" at bounding box center [778, 24] width 103 height 48
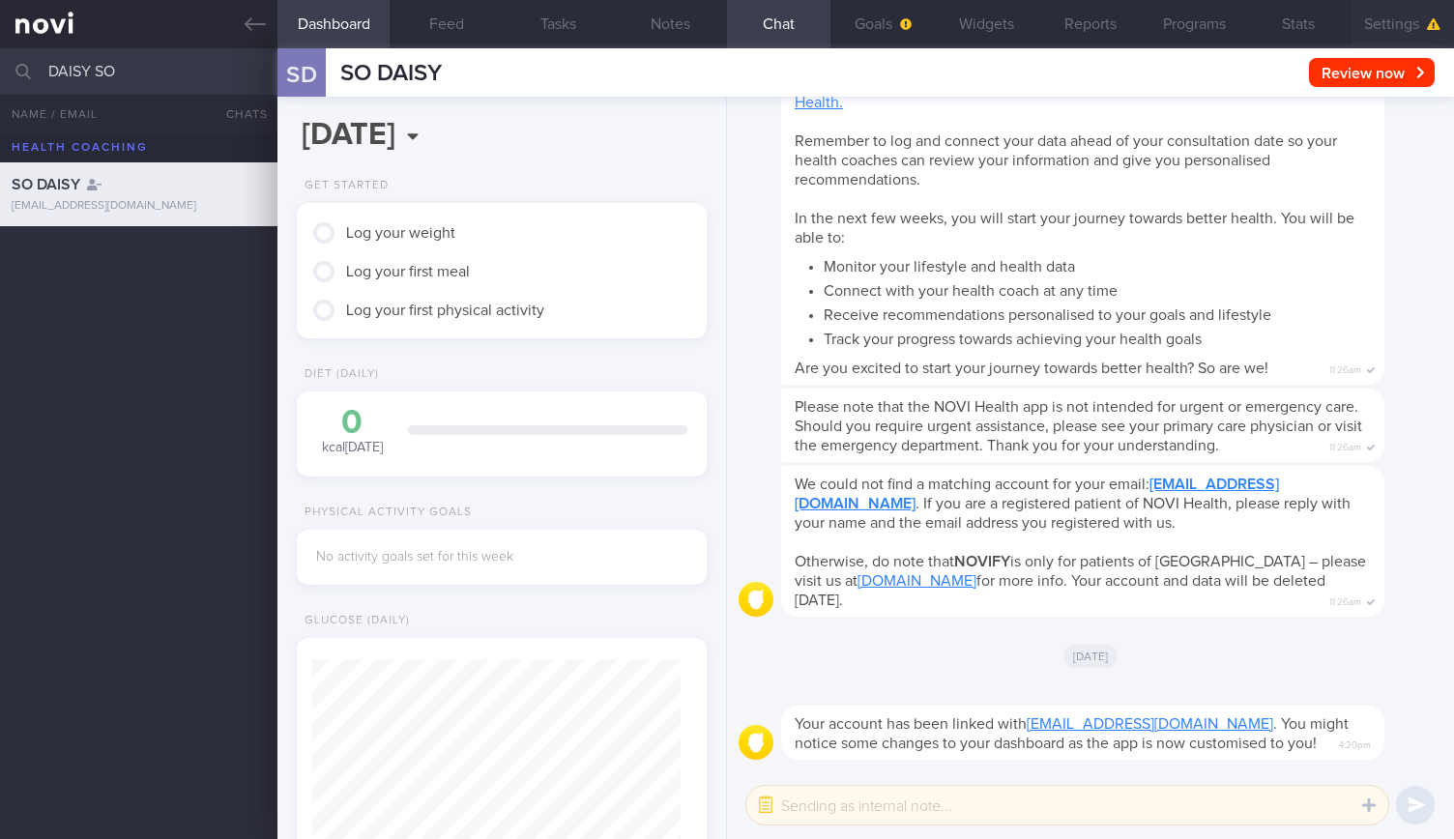
click at [1381, 32] on button "Settings" at bounding box center [1401, 24] width 103 height 48
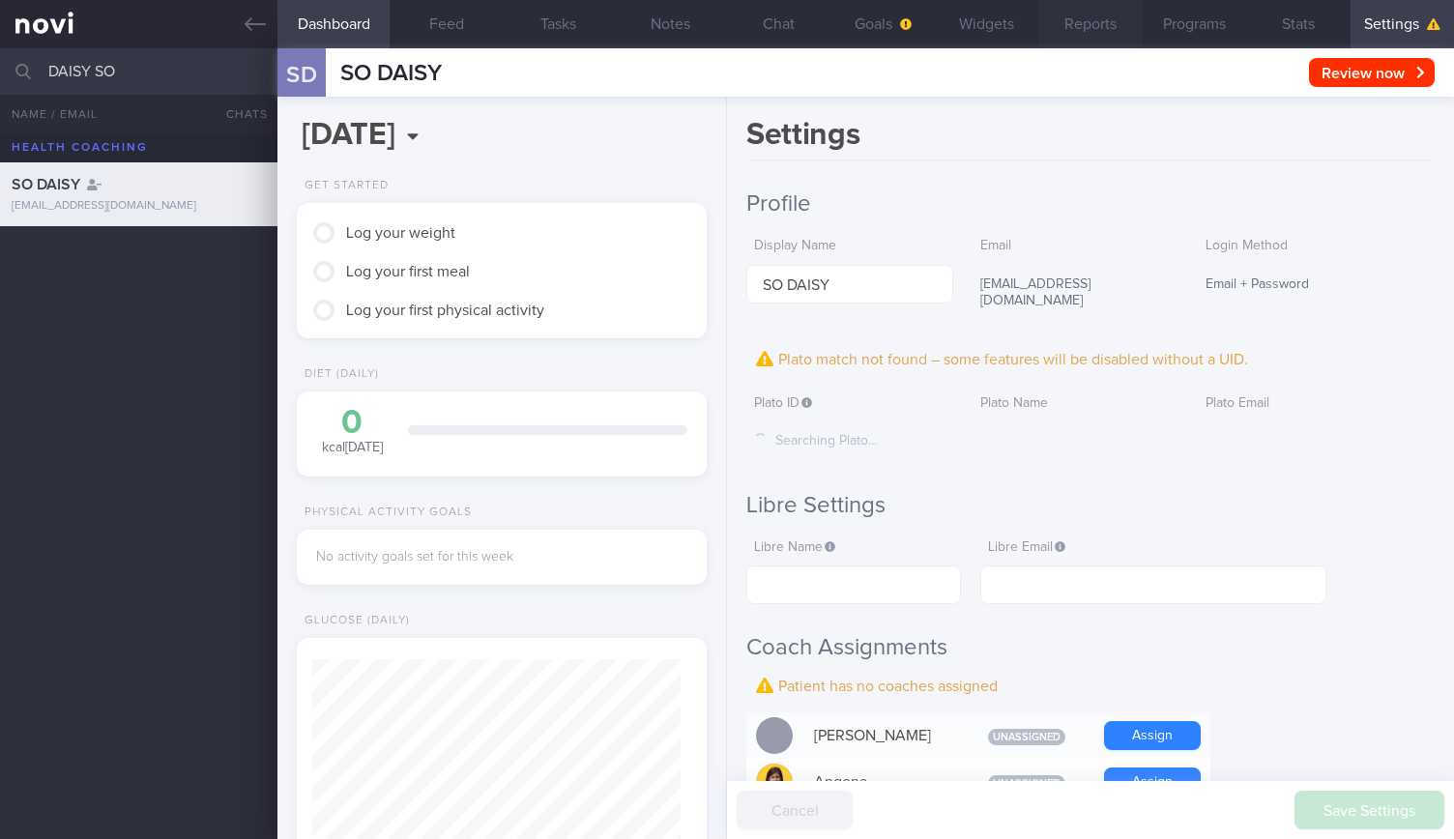
click at [1106, 15] on button "Reports" at bounding box center [1089, 24] width 103 height 48
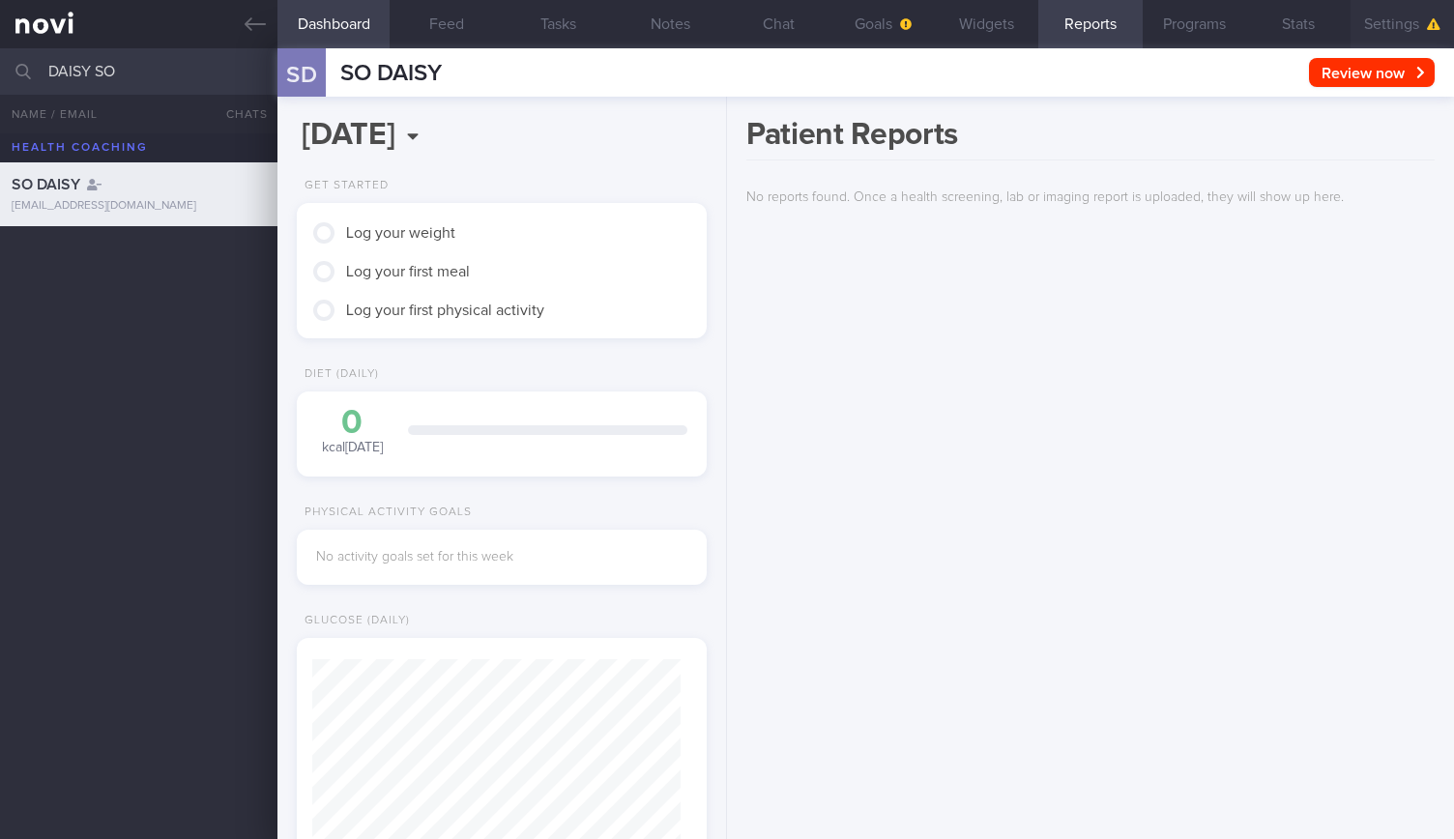
click at [1383, 26] on button "Settings" at bounding box center [1401, 24] width 103 height 48
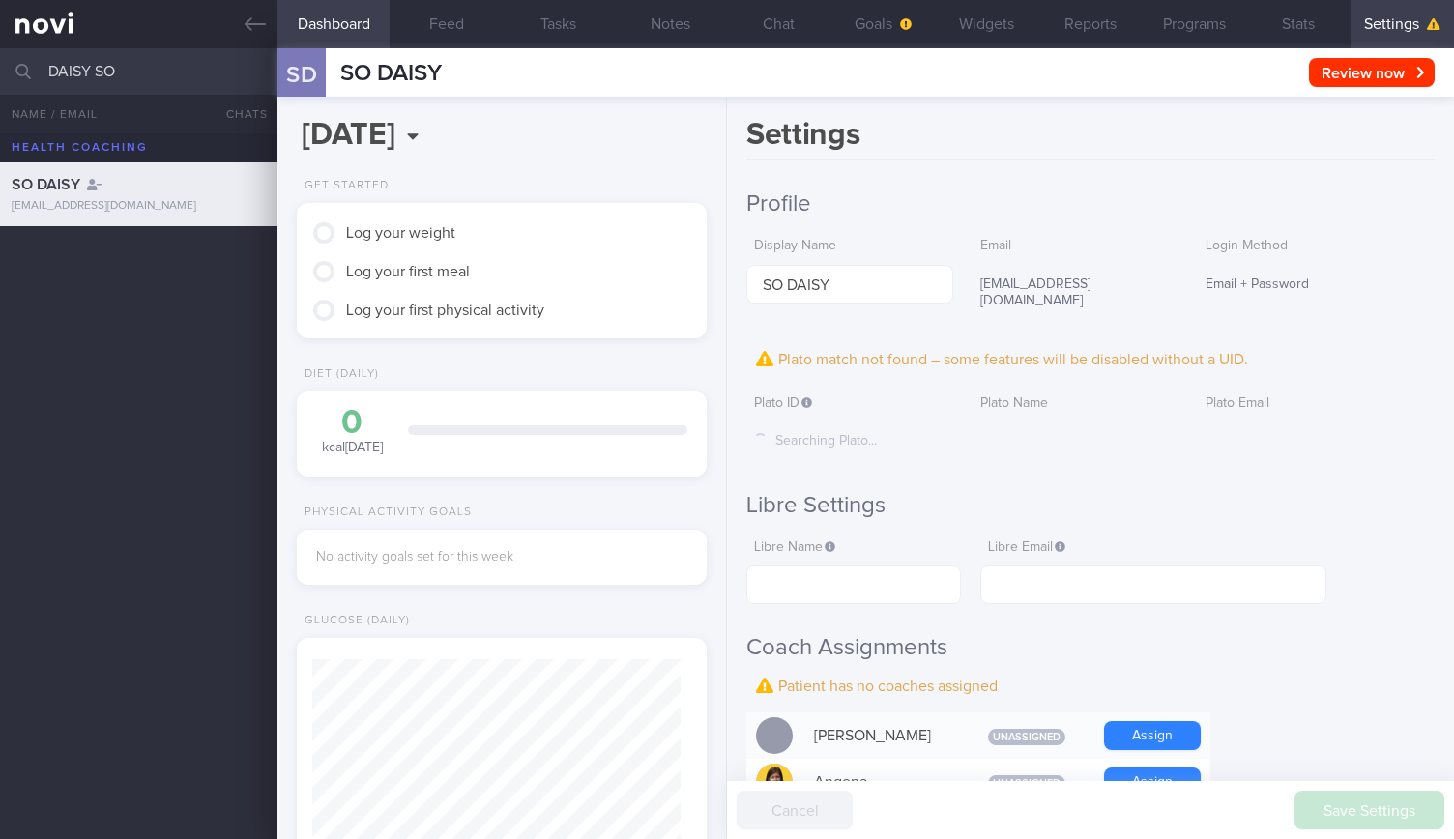
scroll to position [184, 367]
click at [962, 410] on div "Plato ID Searching Plato... Plato Name Plato Email" at bounding box center [1090, 424] width 688 height 76
click at [262, 16] on icon at bounding box center [255, 24] width 21 height 21
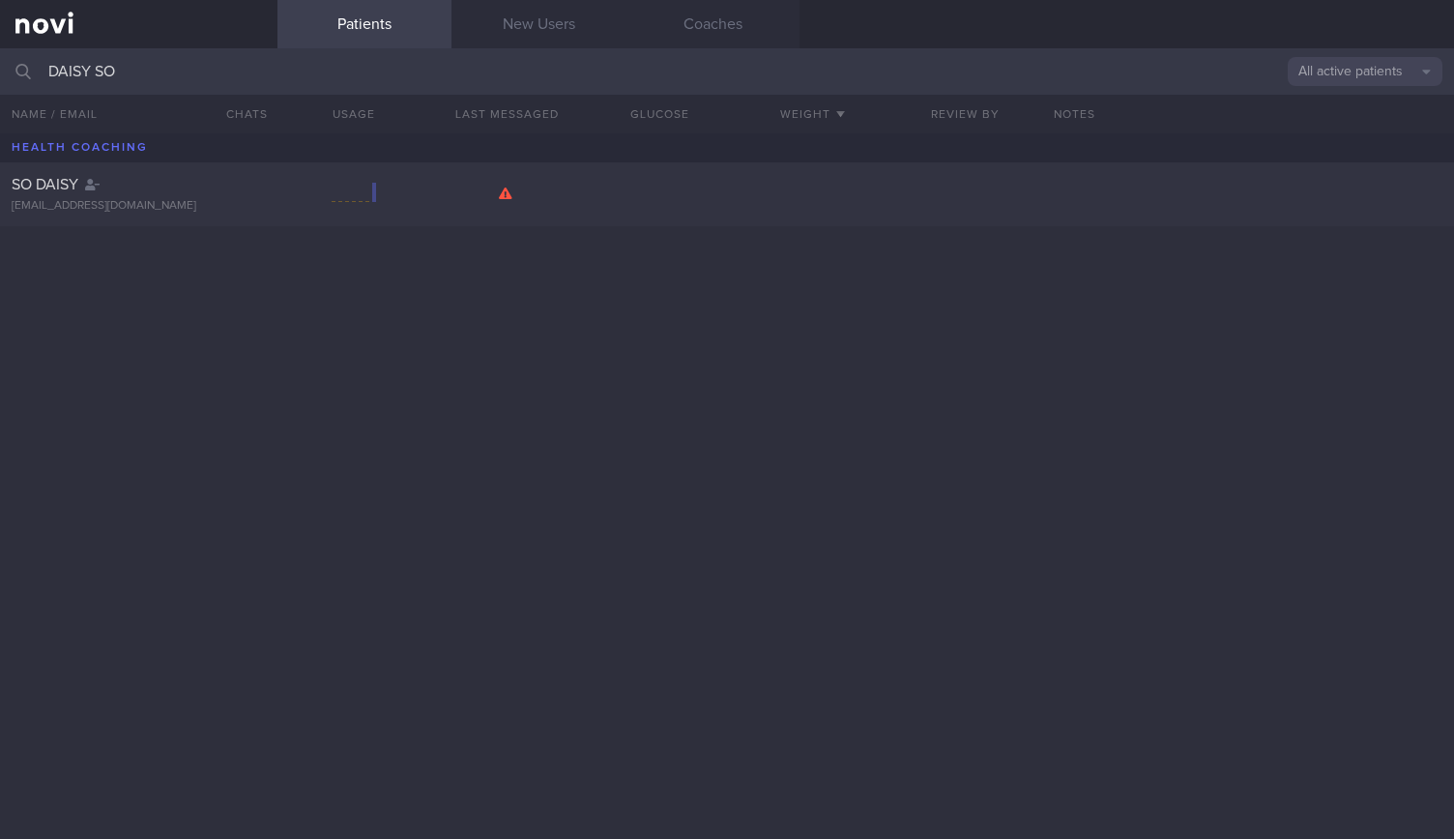
click at [202, 61] on input "DAISY SO" at bounding box center [727, 71] width 1454 height 46
type input "DAISY"
click at [182, 221] on div "SO DAISY daisy_uy33@yahoo.com" at bounding box center [727, 194] width 1454 height 64
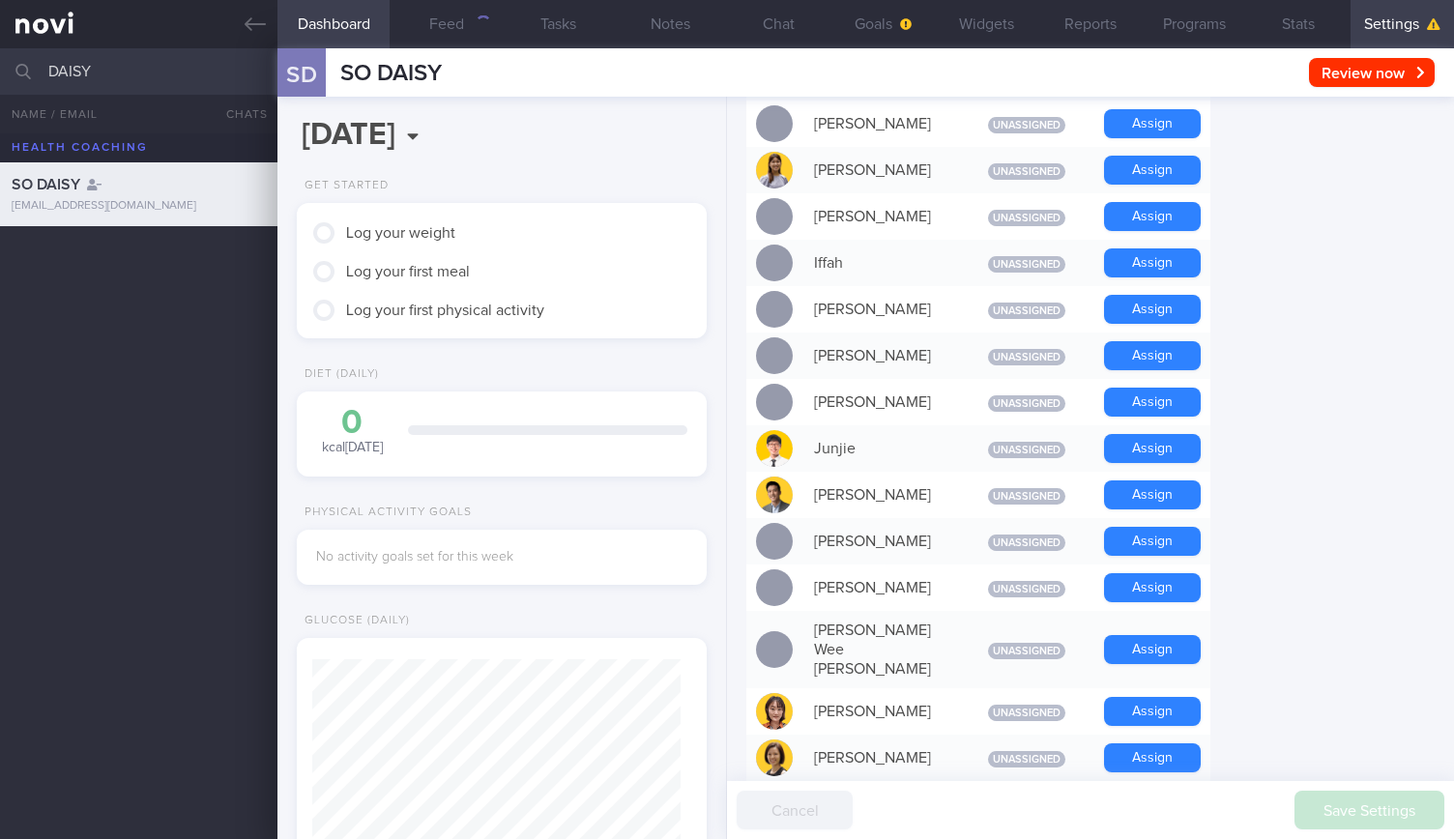
scroll to position [847, 0]
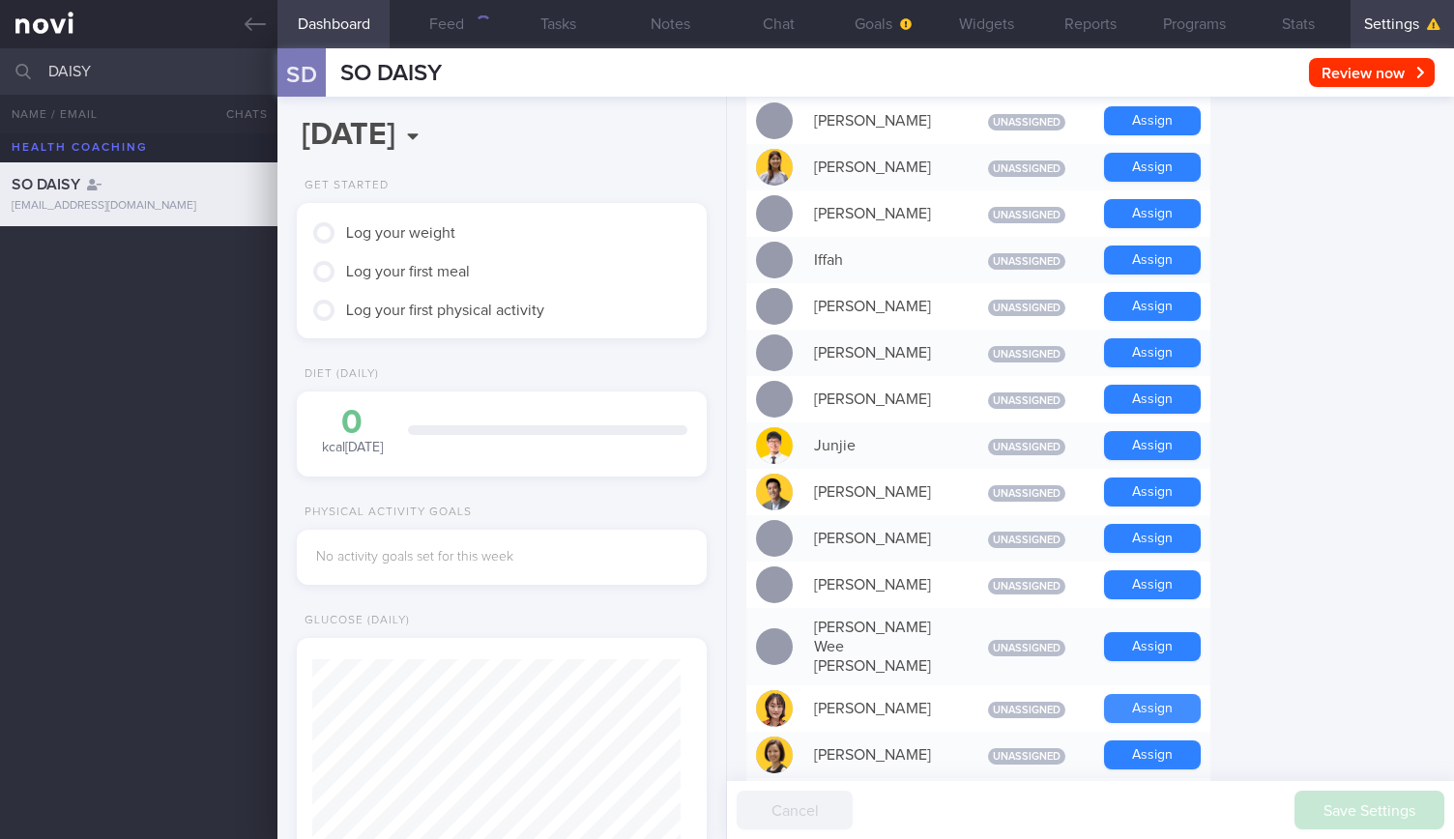
click at [1131, 694] on button "Assign" at bounding box center [1152, 708] width 97 height 29
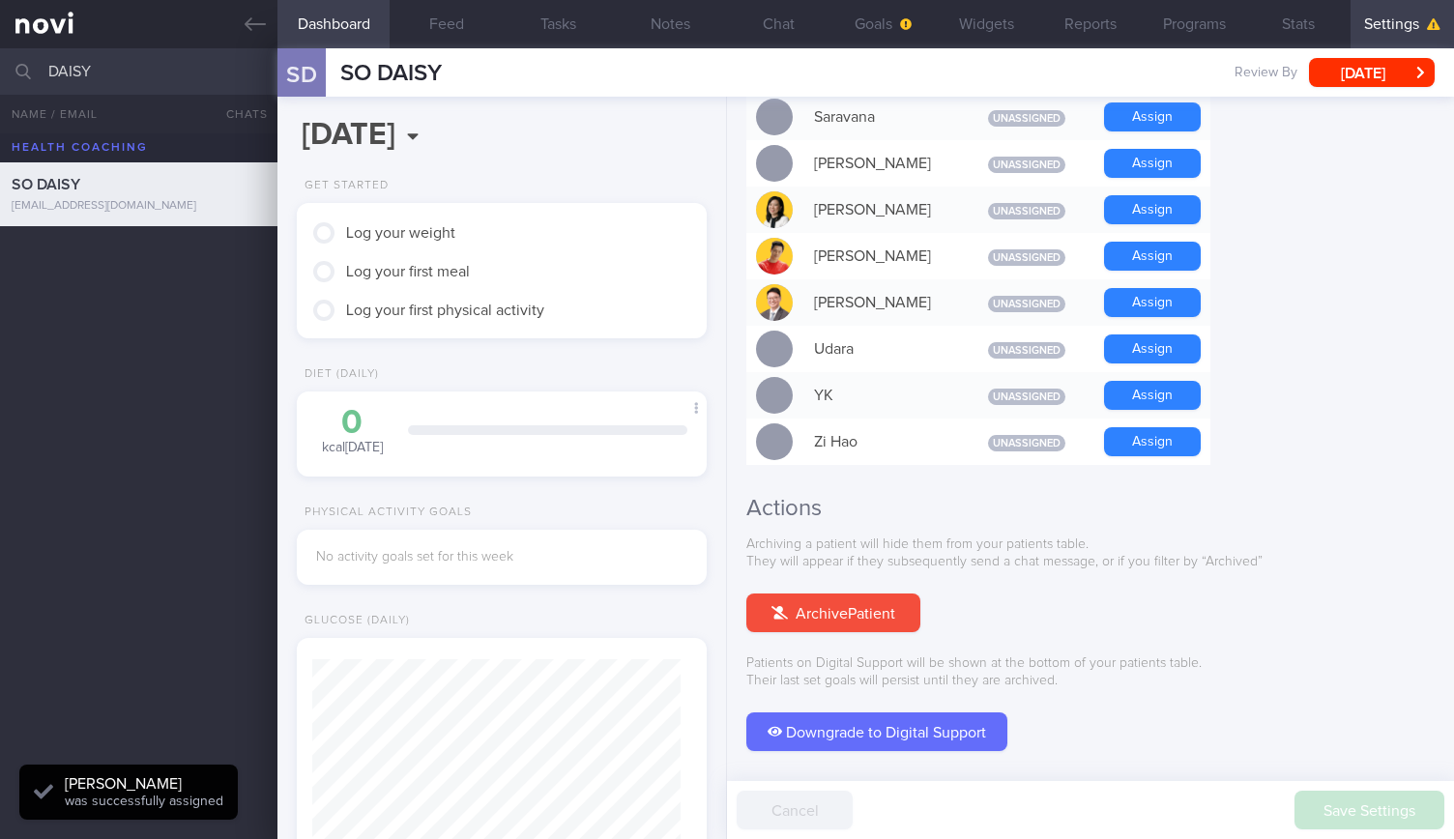
scroll to position [1728, 0]
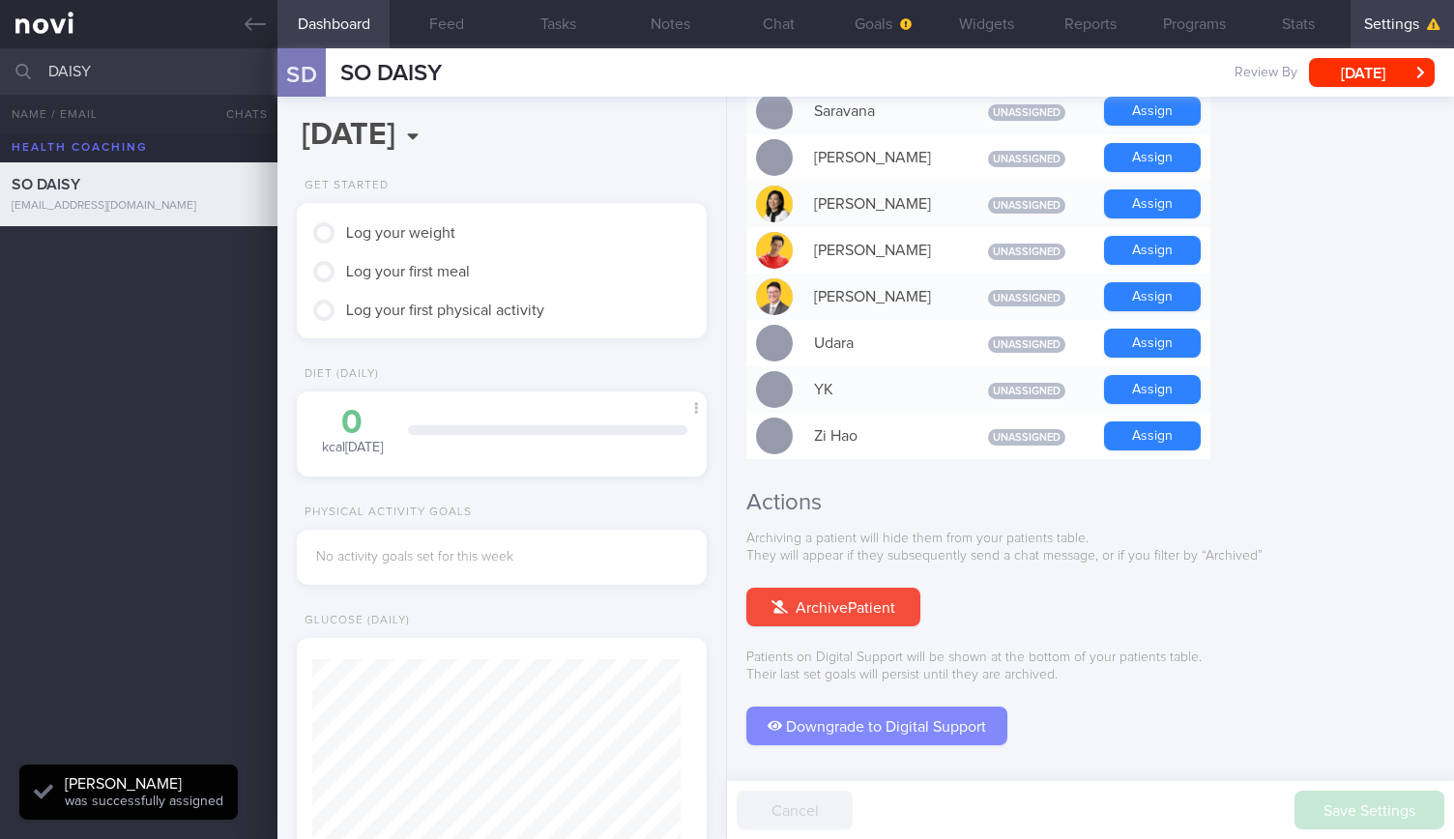
click at [897, 706] on button "Downgrade to Digital Support" at bounding box center [876, 725] width 261 height 39
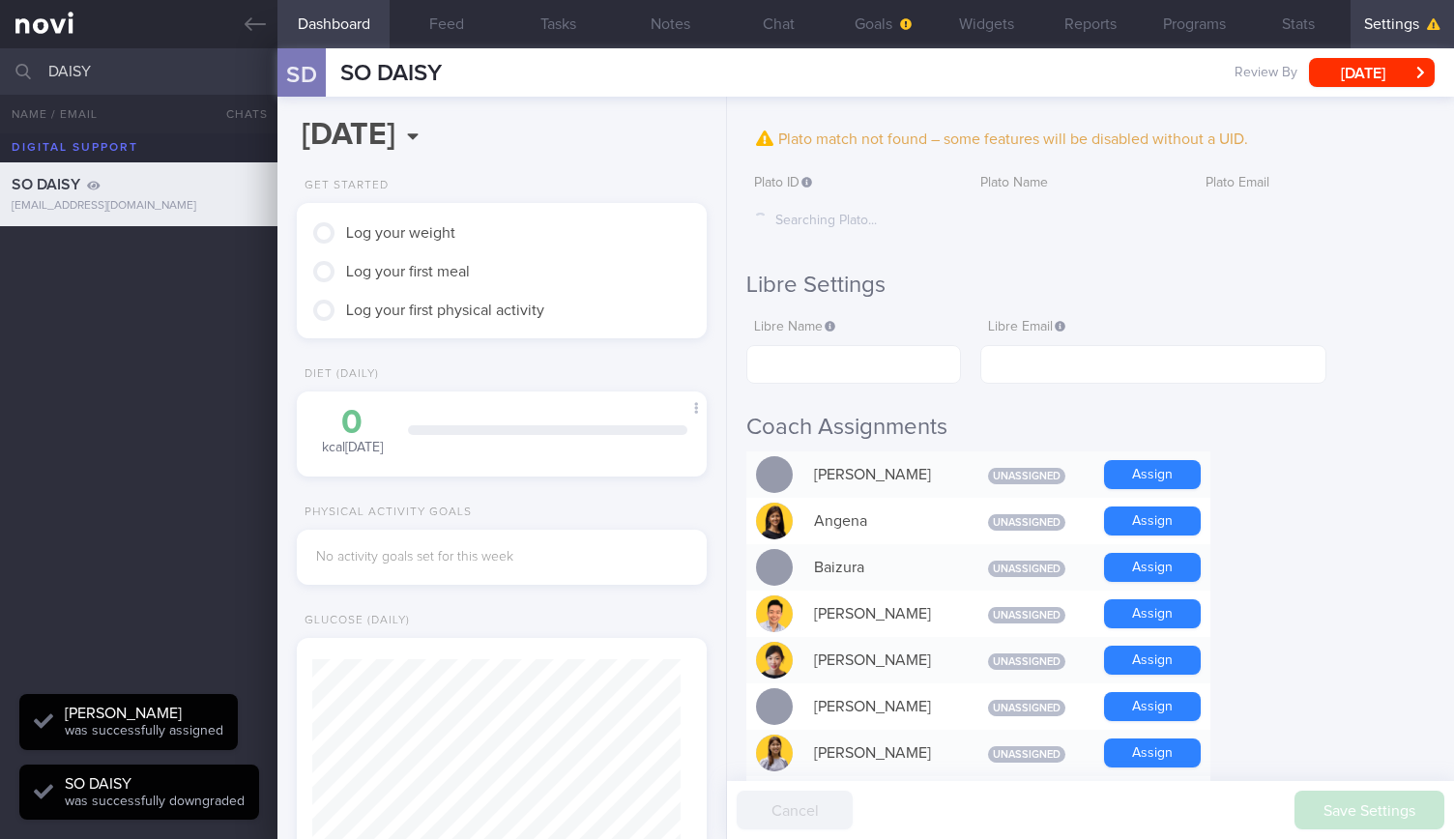
scroll to position [0, 0]
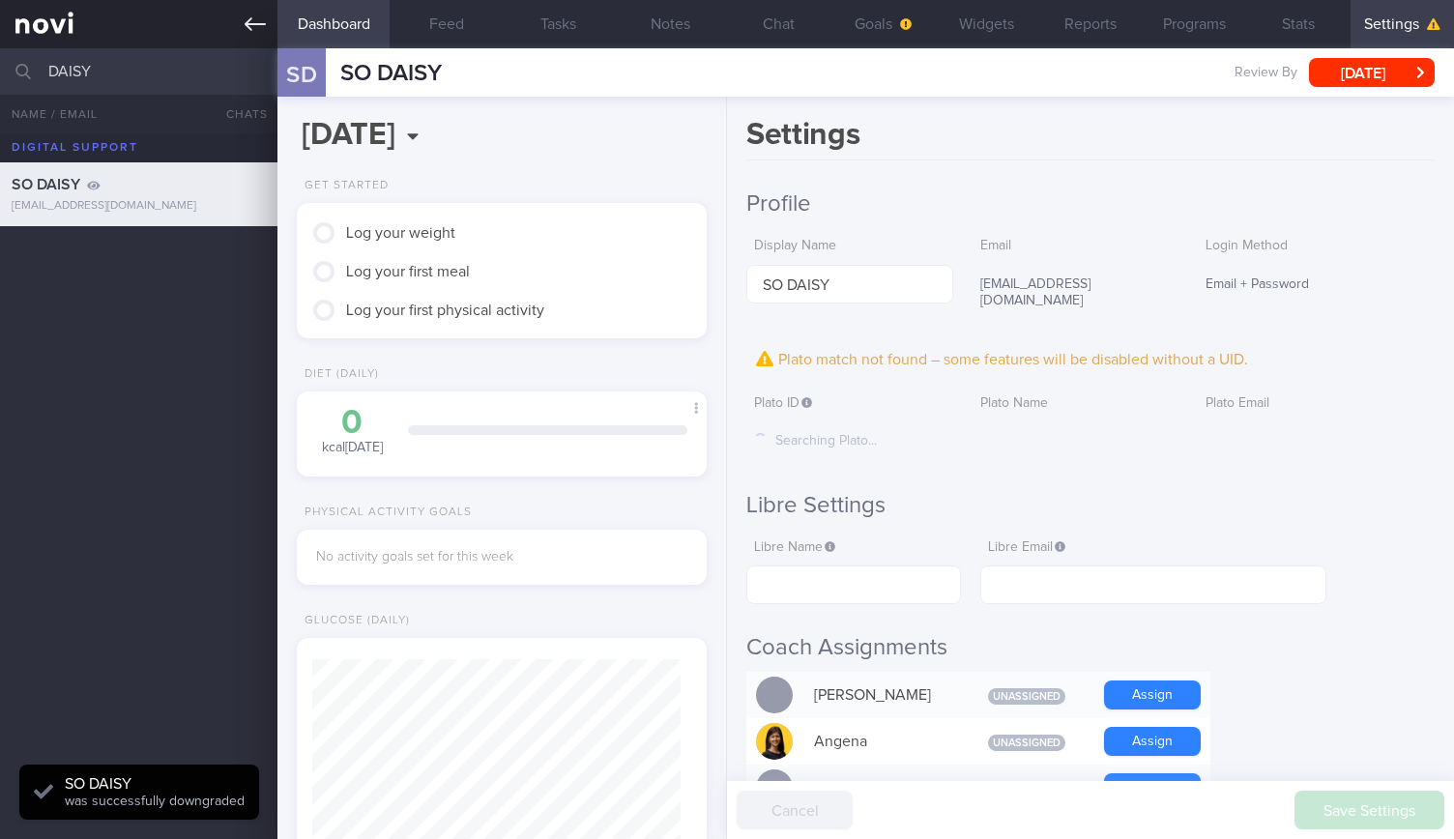
click at [230, 39] on link at bounding box center [138, 24] width 277 height 48
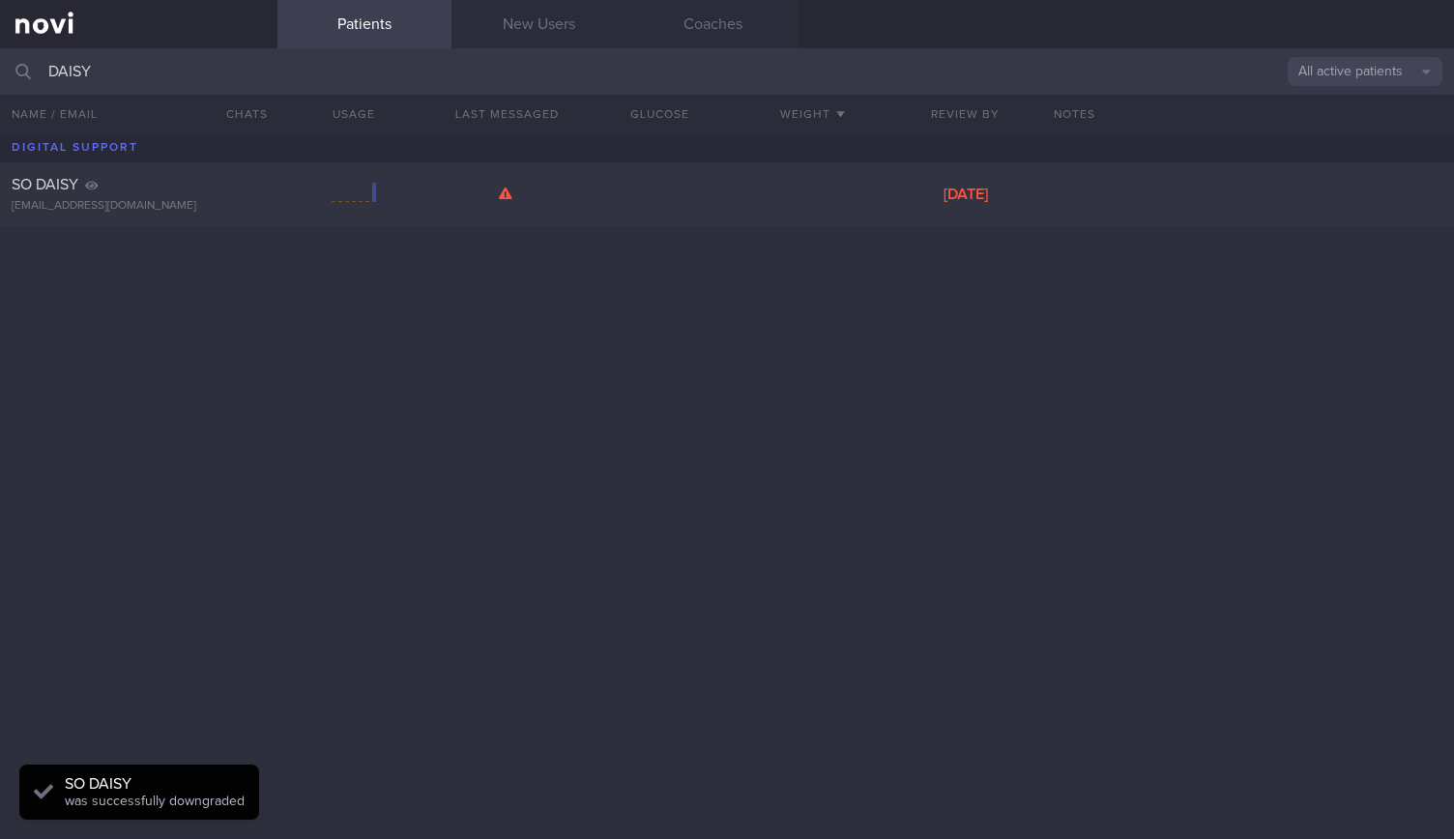
click at [201, 74] on input "DAISY" at bounding box center [727, 71] width 1454 height 46
click at [93, 207] on div "[EMAIL_ADDRESS][DOMAIN_NAME]" at bounding box center [139, 206] width 254 height 14
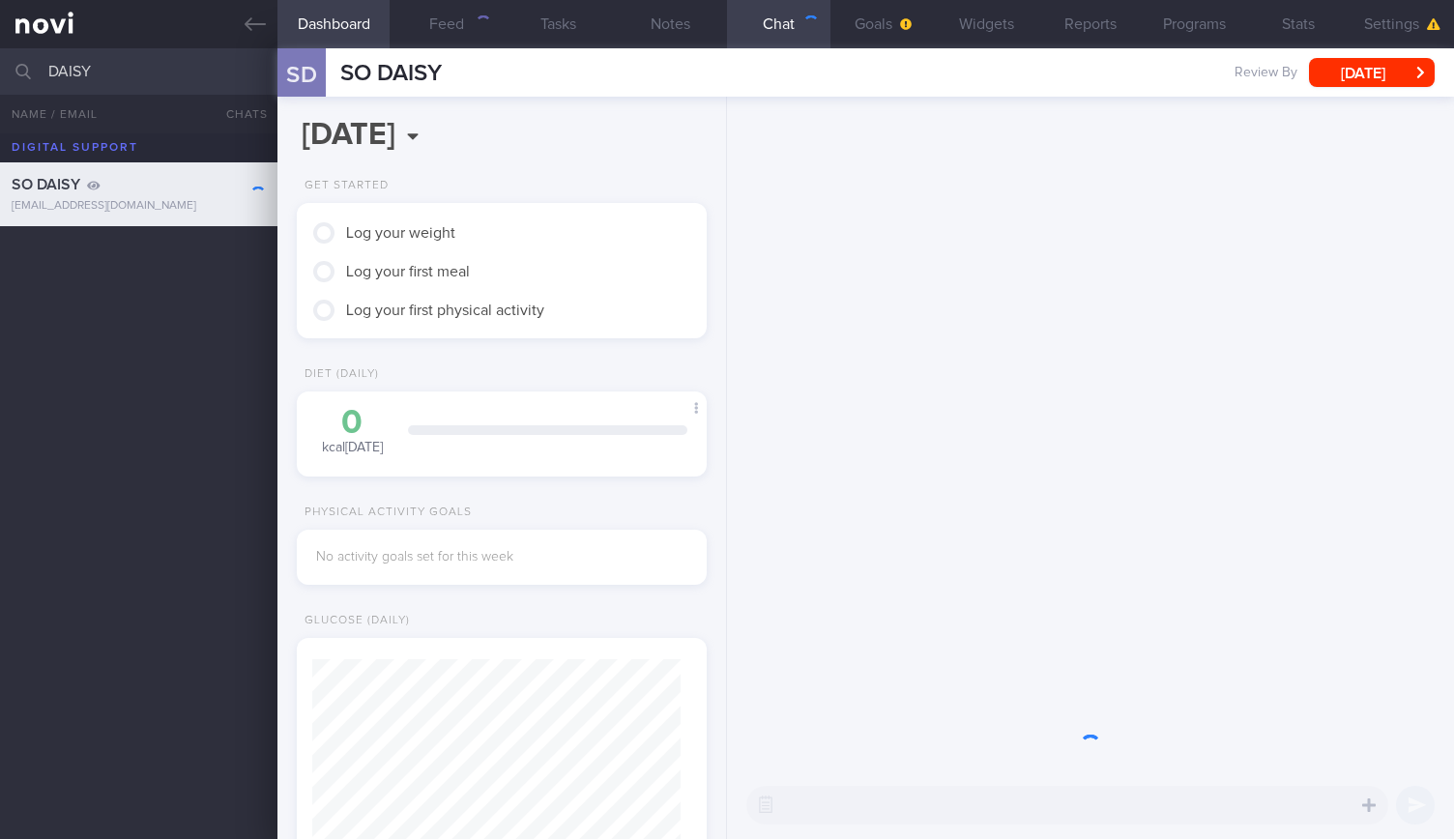
scroll to position [180, 360]
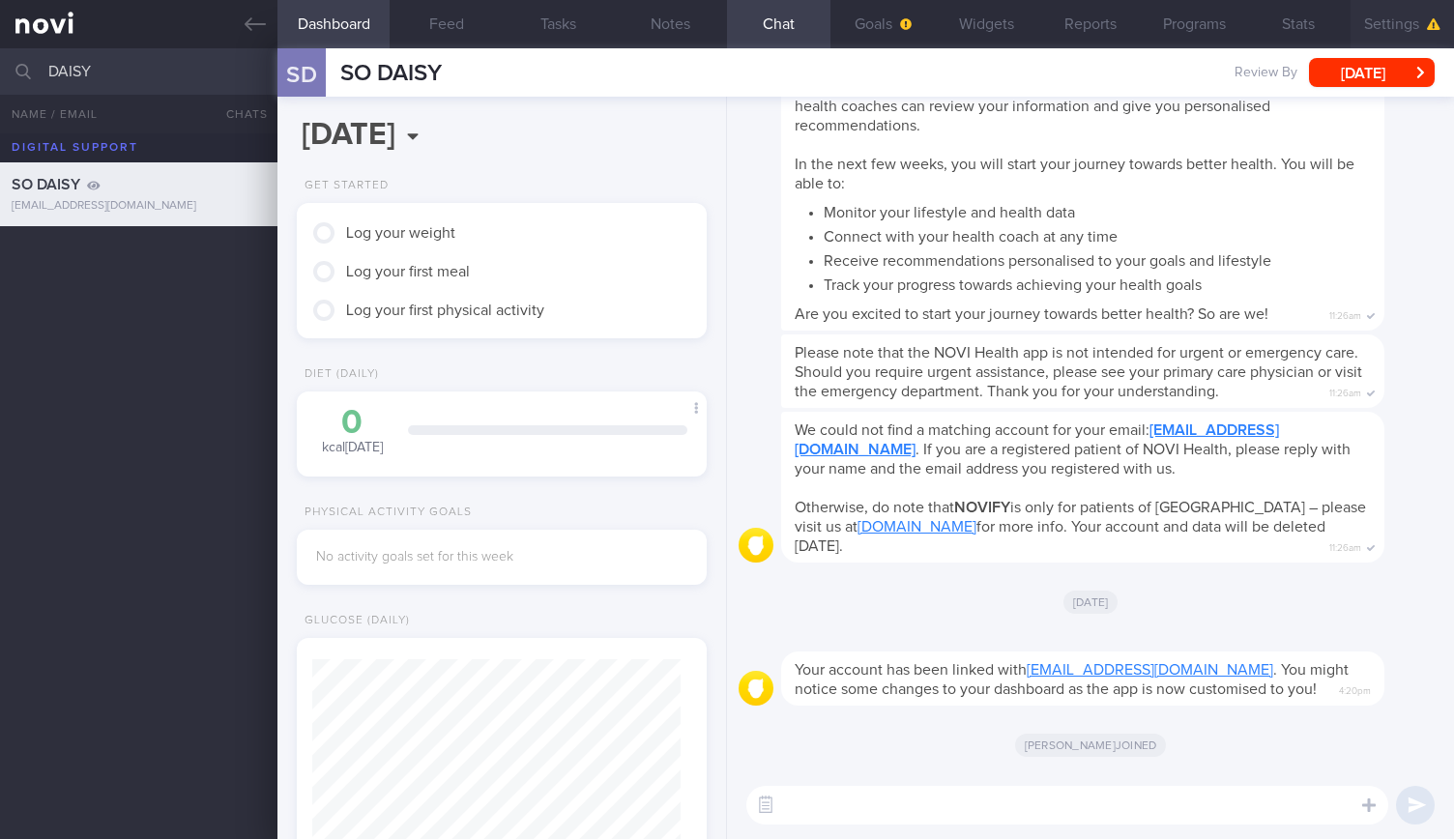
click at [1392, 18] on button "Settings" at bounding box center [1401, 24] width 103 height 48
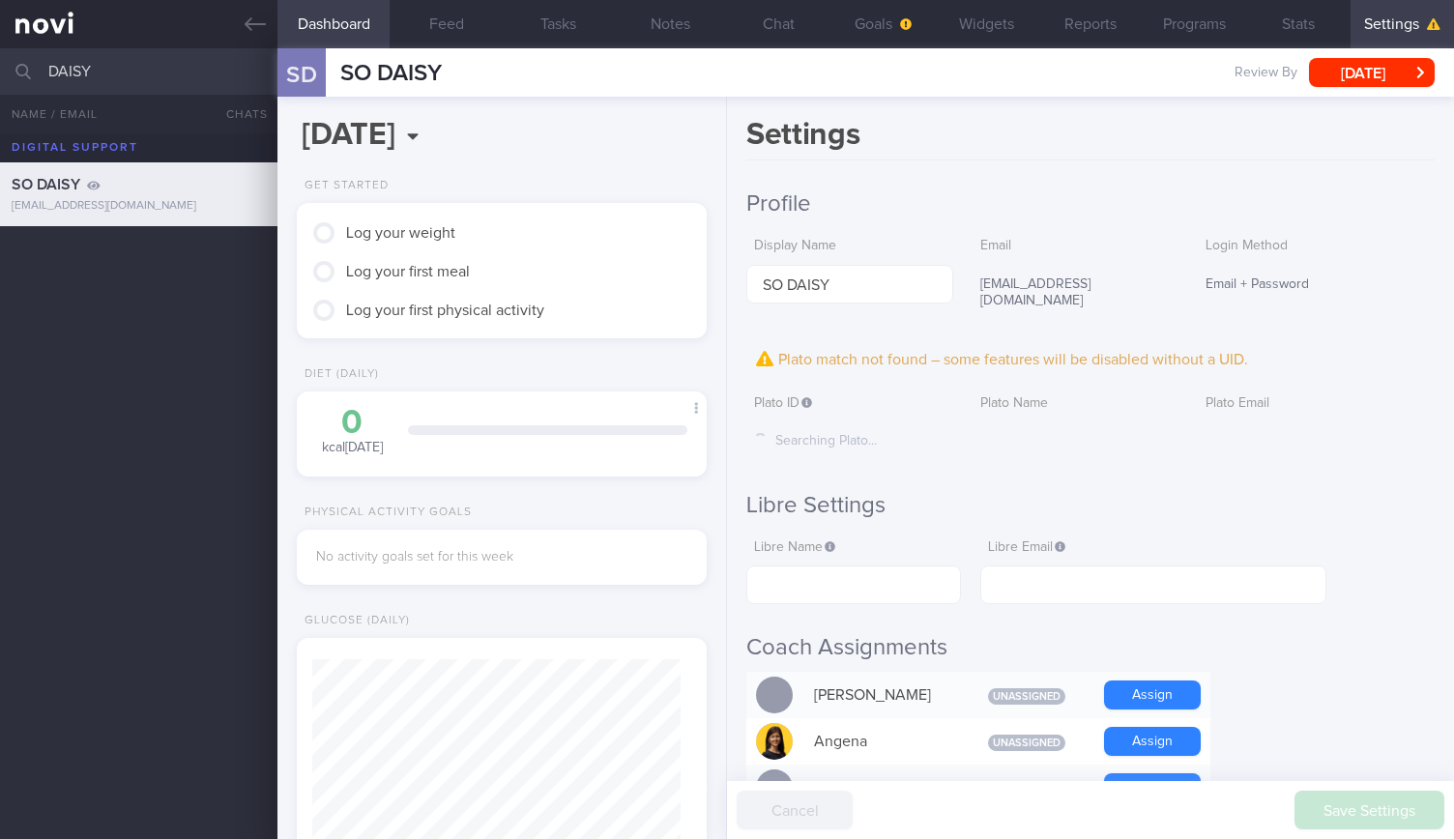
click at [802, 421] on div "Searching Plato..." at bounding box center [849, 441] width 206 height 41
click at [816, 395] on label "Plato ID The ID can be copied from the patient record URL: https://clinic.plato…" at bounding box center [849, 403] width 190 height 17
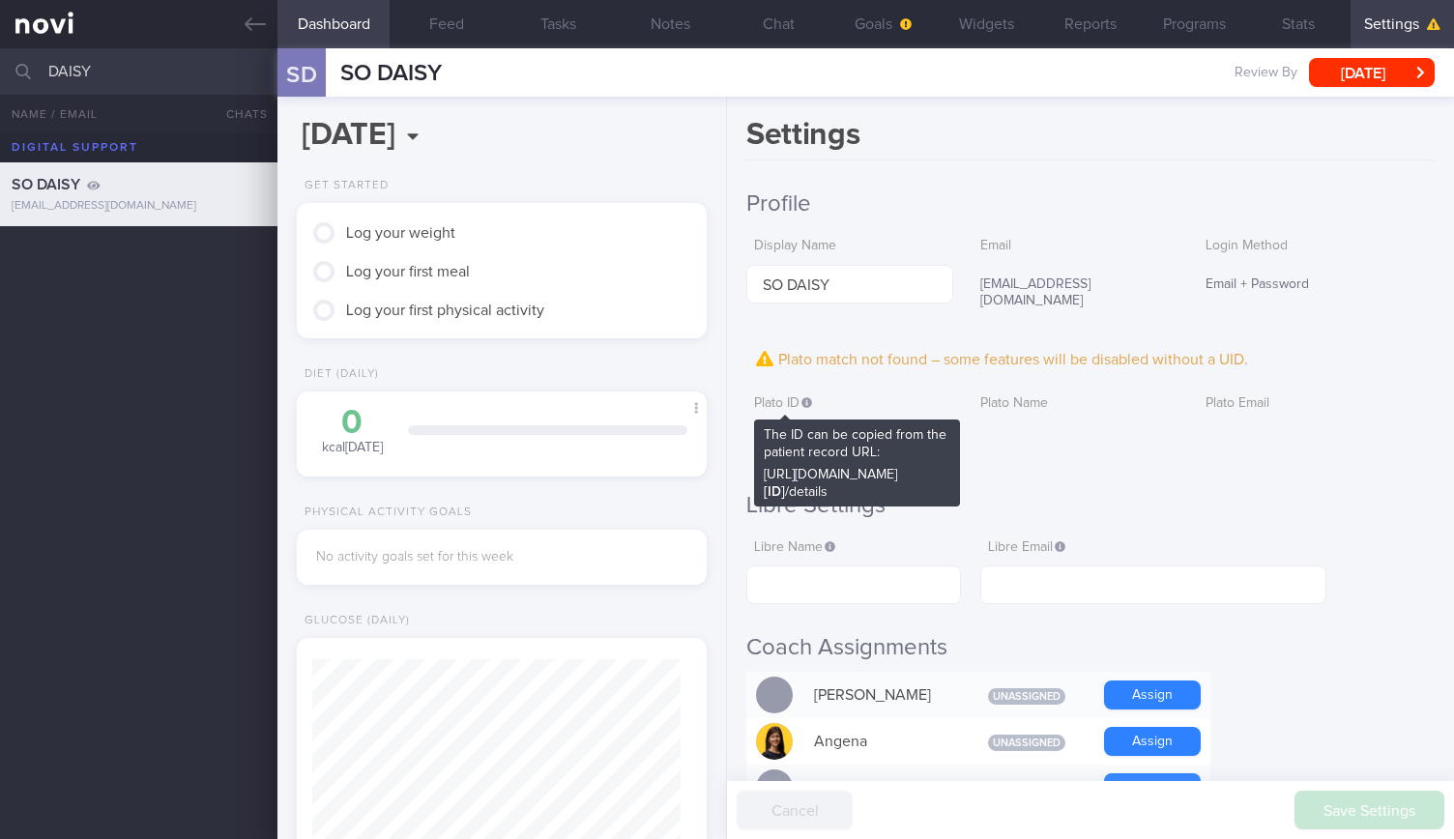
click at [812, 397] on icon at bounding box center [806, 402] width 11 height 11
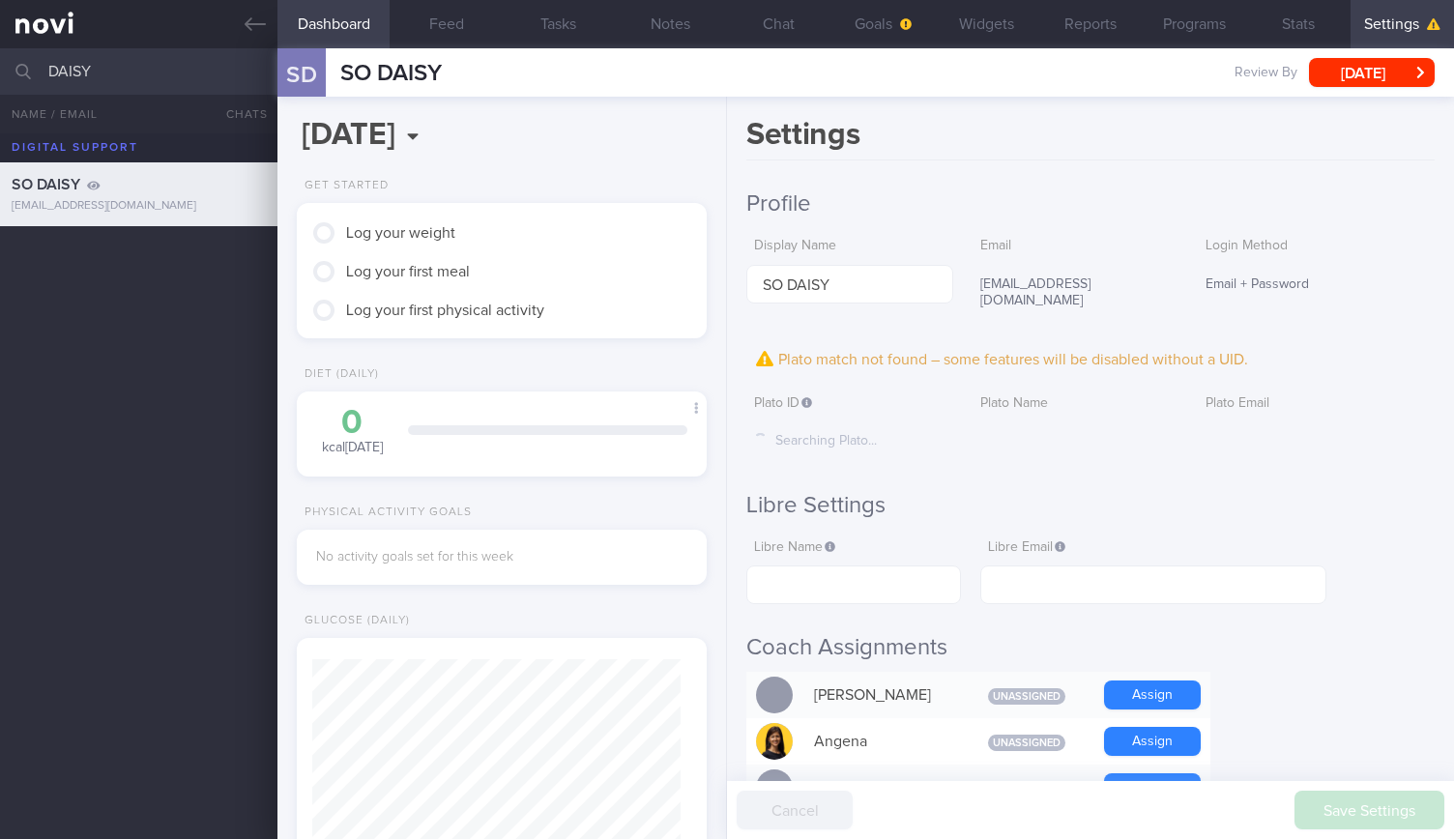
click at [814, 355] on div "Plato match not found – some features will be disabled without a UID." at bounding box center [1090, 359] width 688 height 29
click at [774, 540] on div "Libre Name This should be exactly the same as the patient's LibreLink name. If …" at bounding box center [853, 567] width 215 height 75
click at [791, 421] on div "Searching Plato..." at bounding box center [849, 441] width 206 height 41
click at [777, 432] on div "Searching Plato..." at bounding box center [849, 441] width 206 height 41
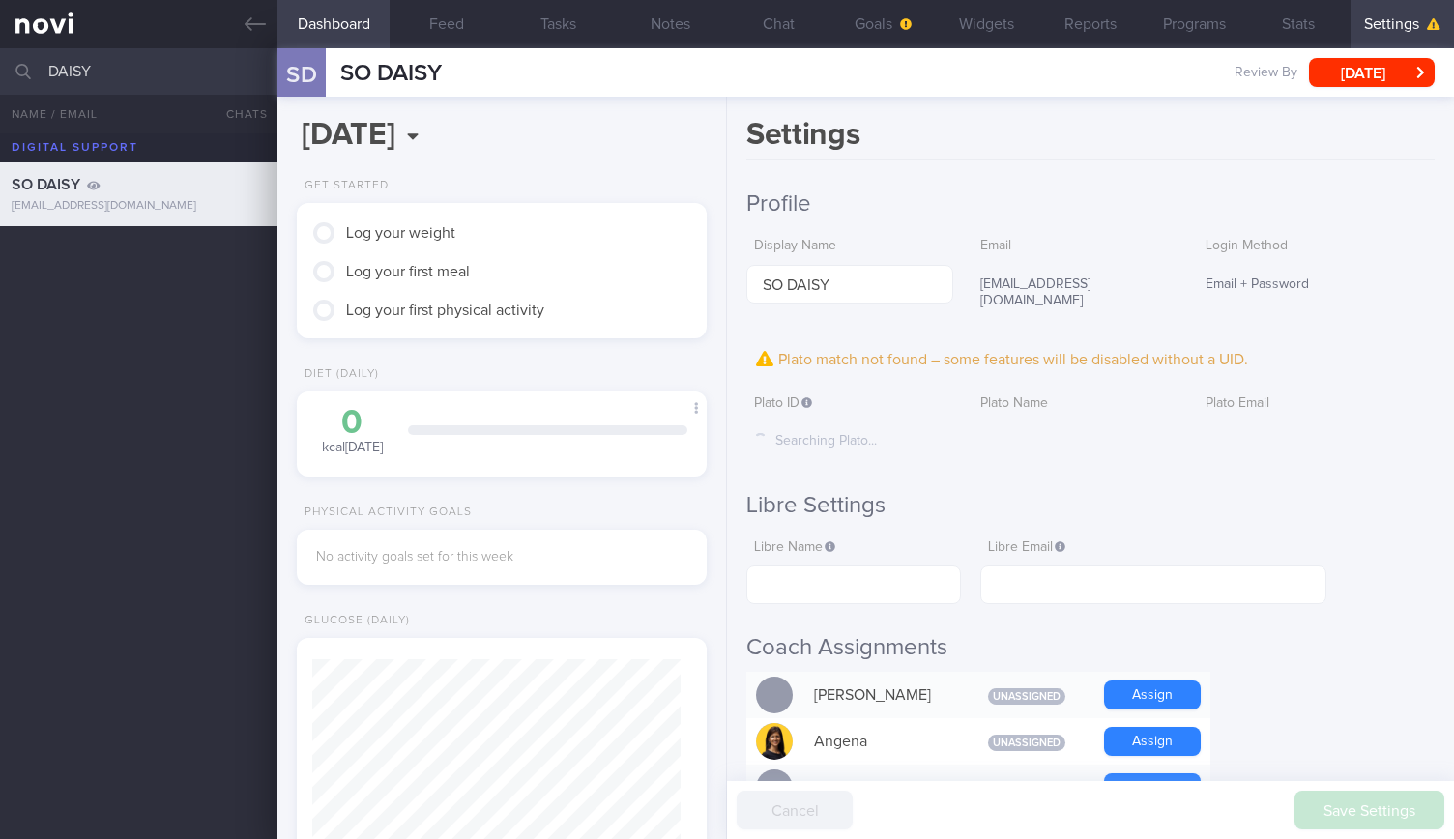
click at [833, 421] on div "Searching Plato..." at bounding box center [849, 441] width 206 height 41
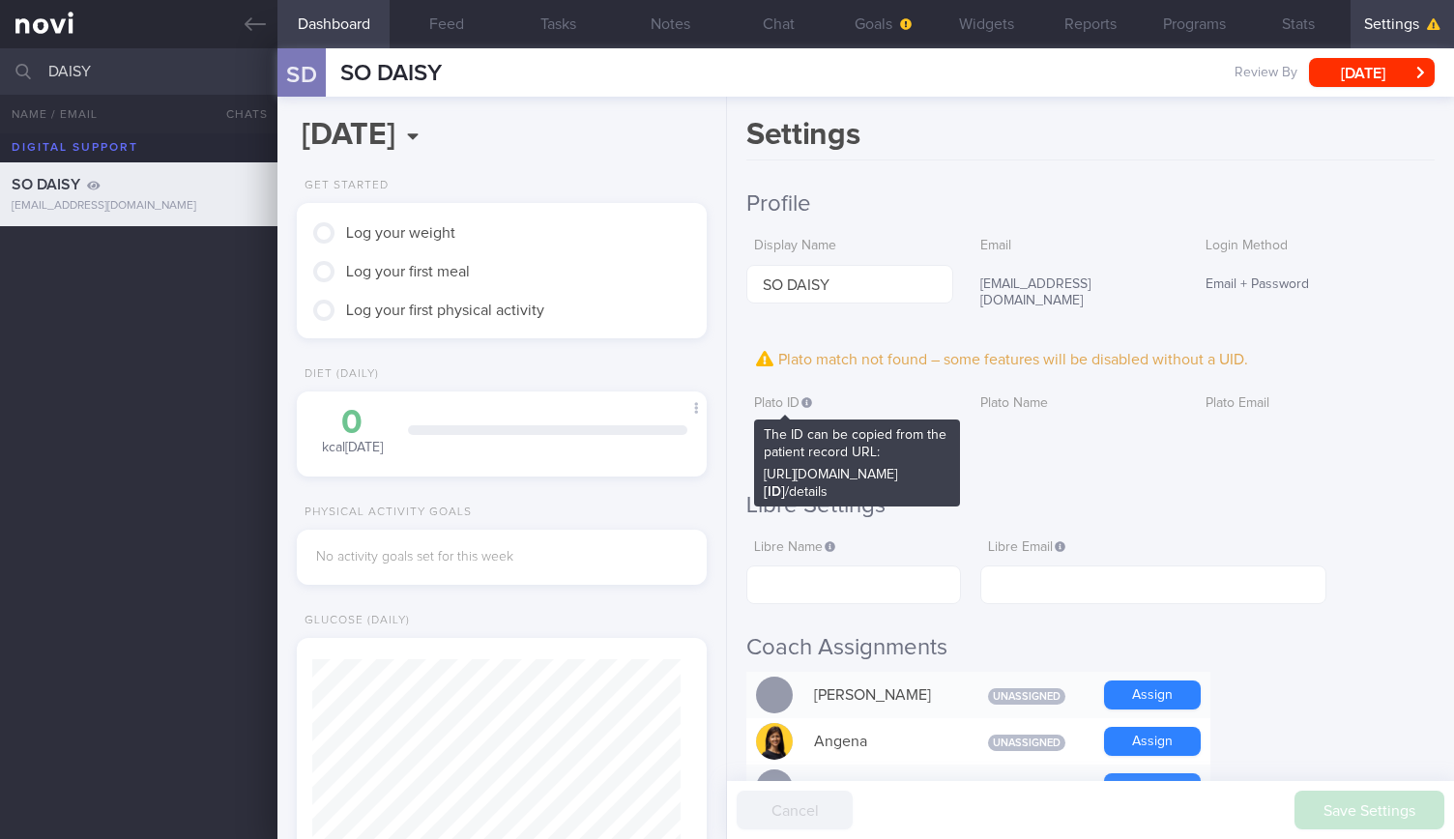
click at [812, 397] on icon at bounding box center [806, 402] width 11 height 11
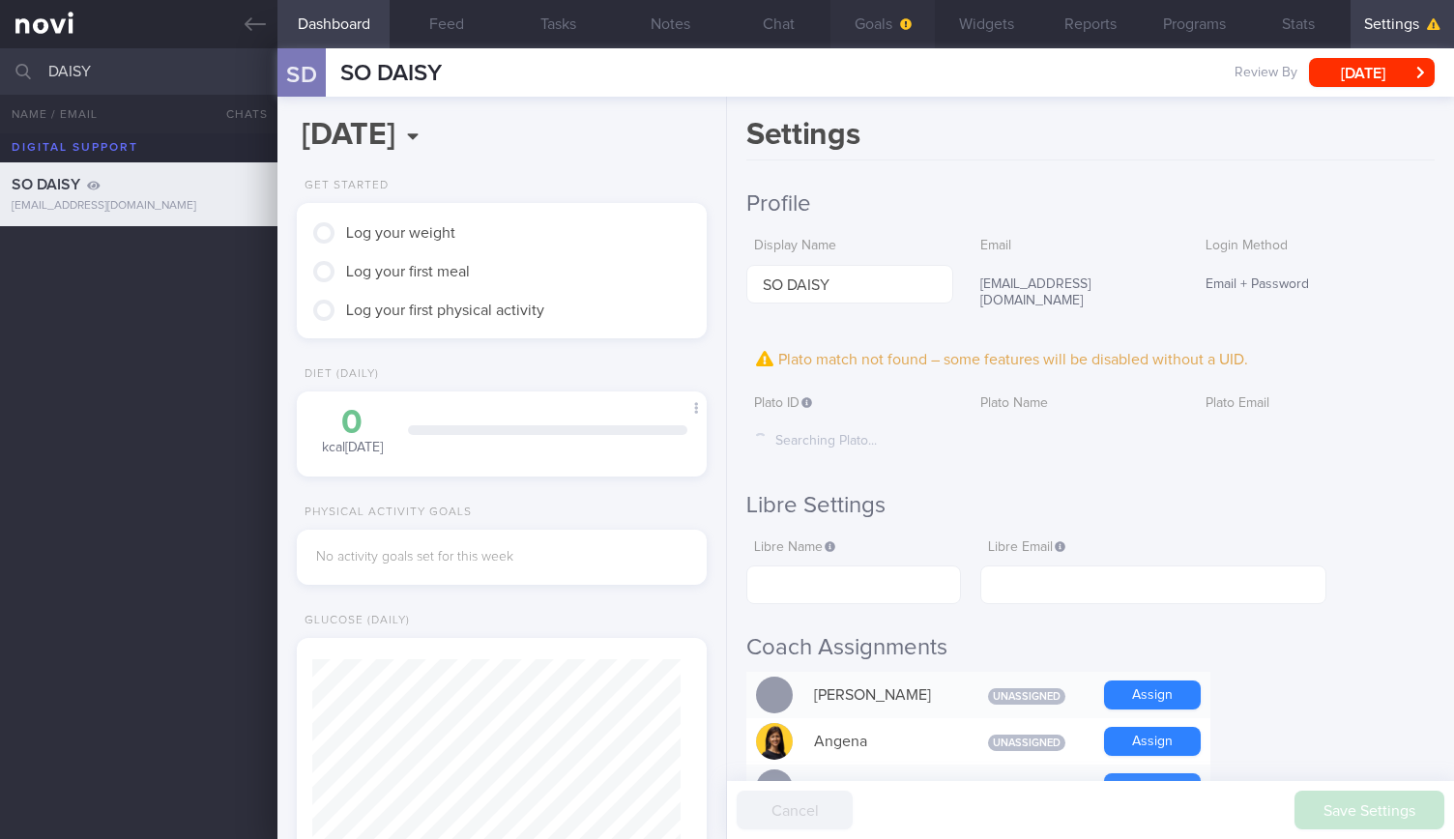
click at [882, 12] on button "Goals" at bounding box center [881, 24] width 103 height 48
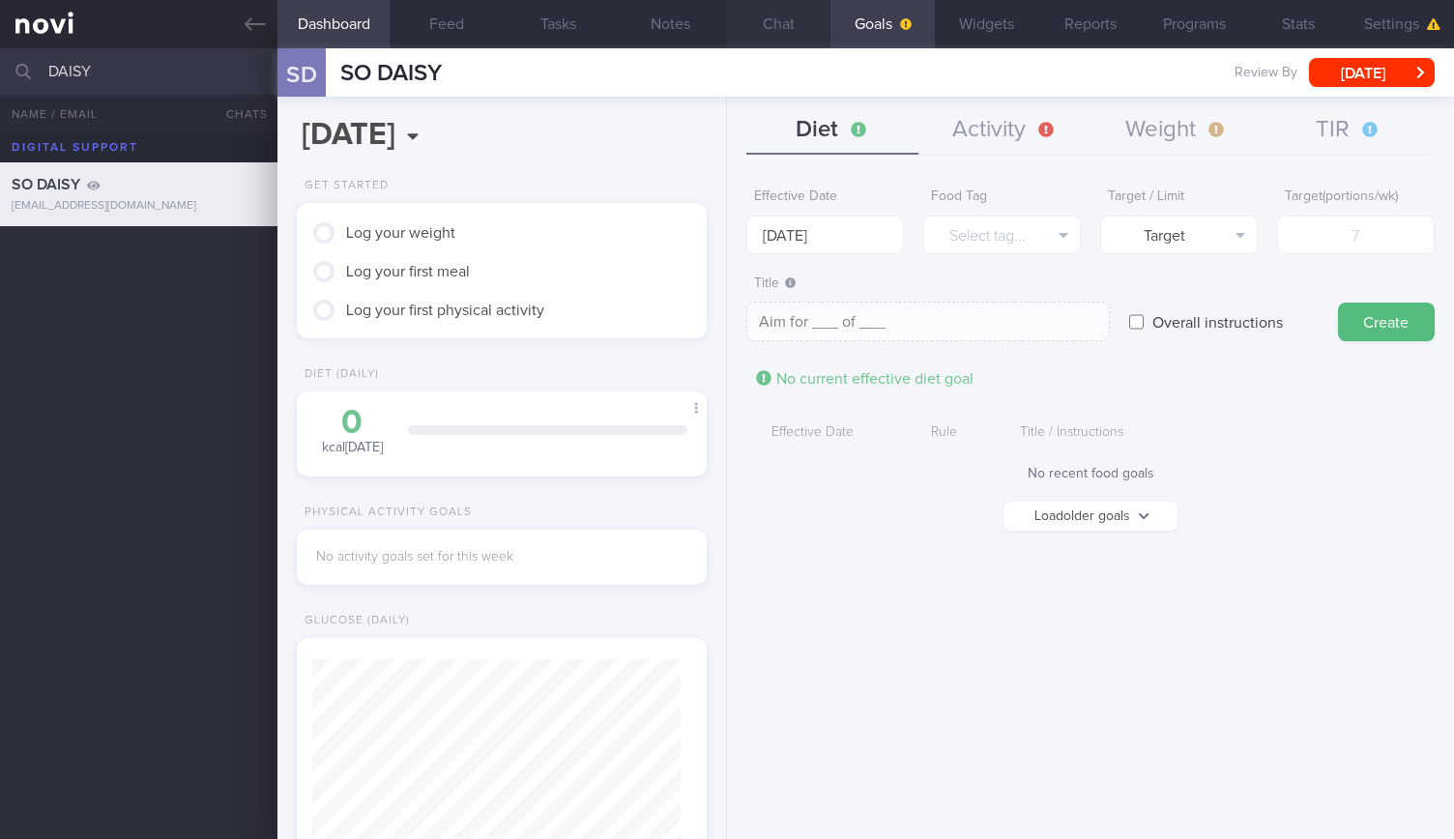
click at [789, 24] on button "Chat" at bounding box center [778, 24] width 103 height 48
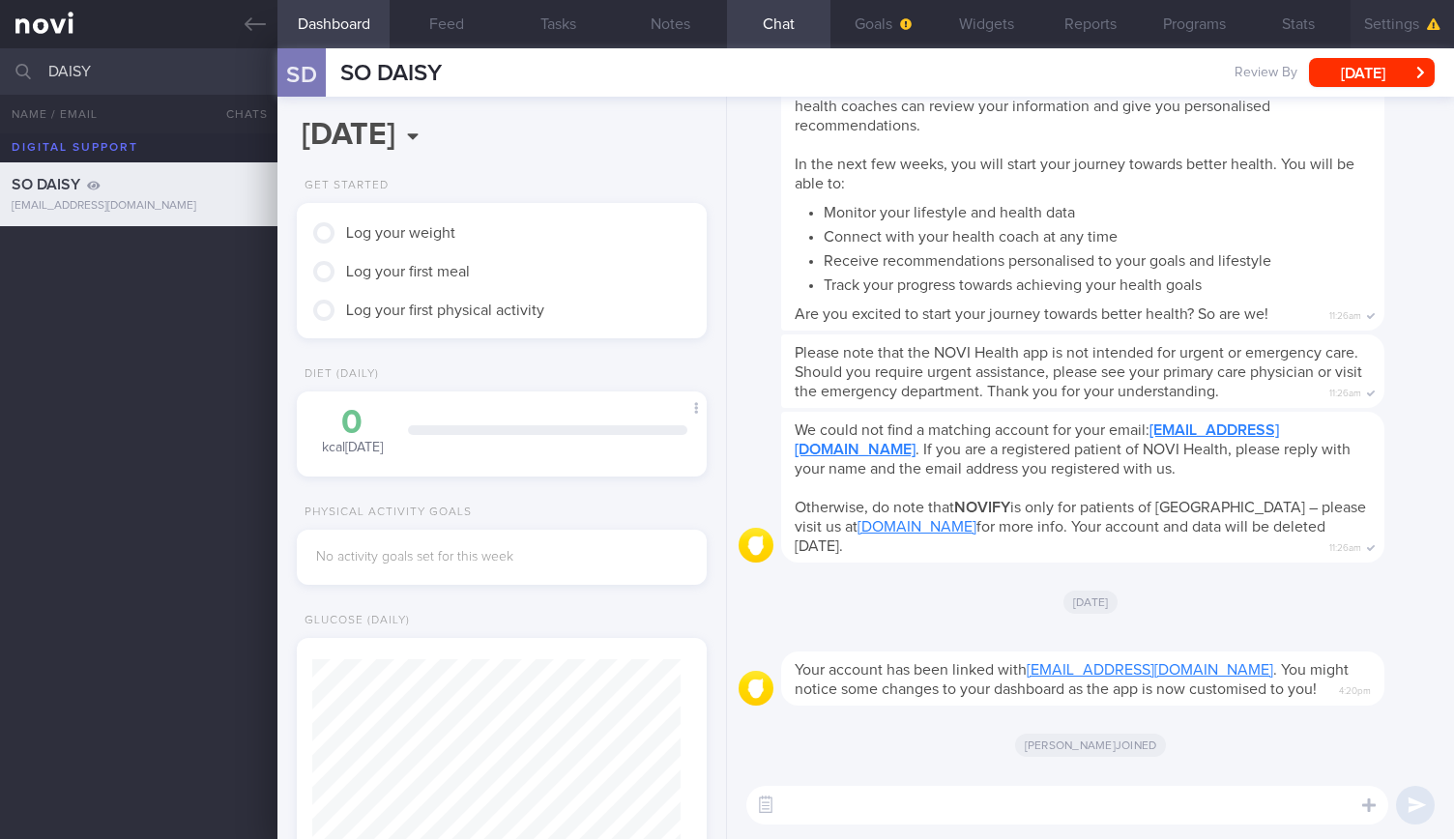
click at [1369, 20] on button "Settings" at bounding box center [1401, 24] width 103 height 48
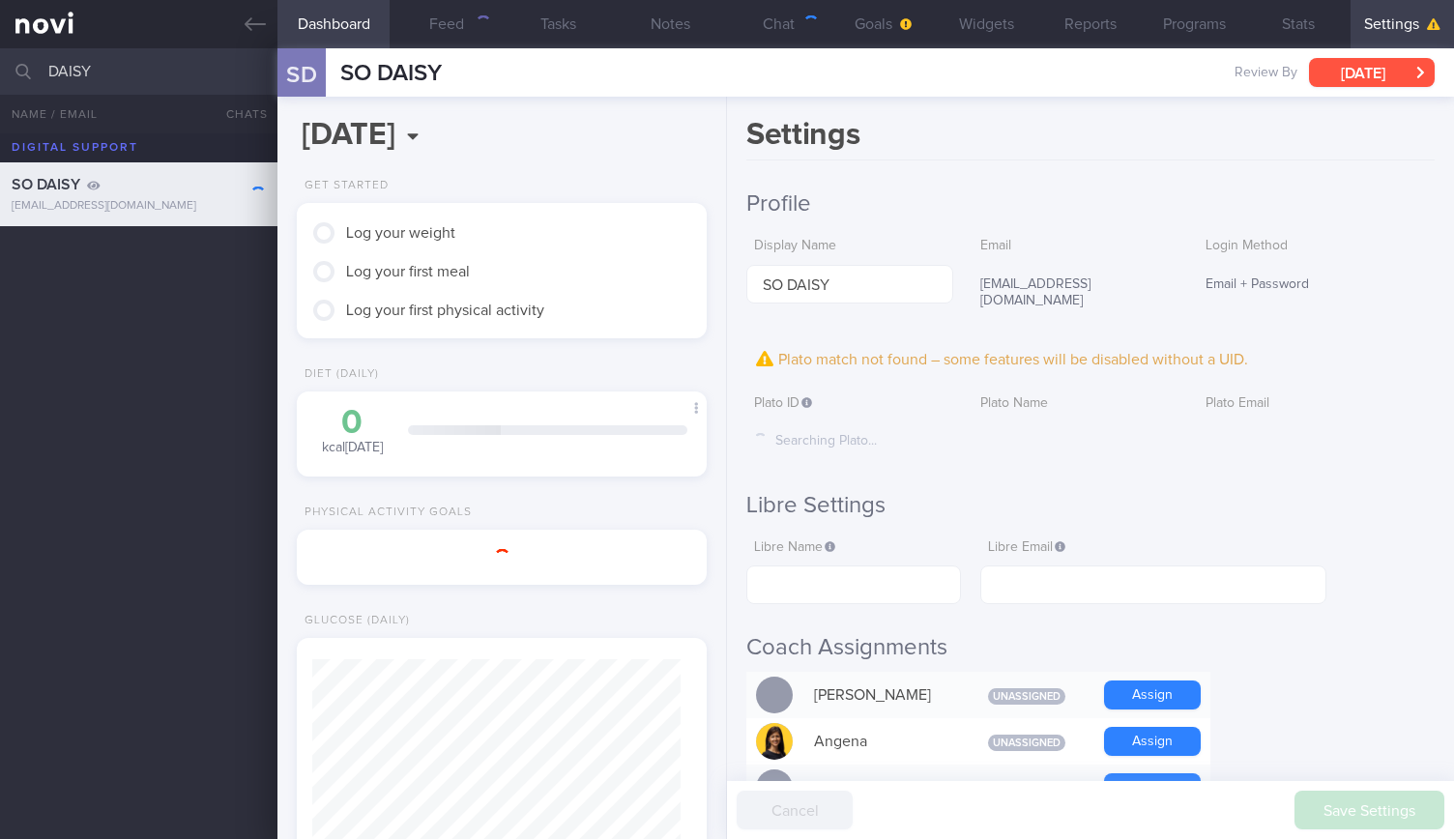
scroll to position [180, 360]
